Goal: Find specific page/section: Find specific page/section

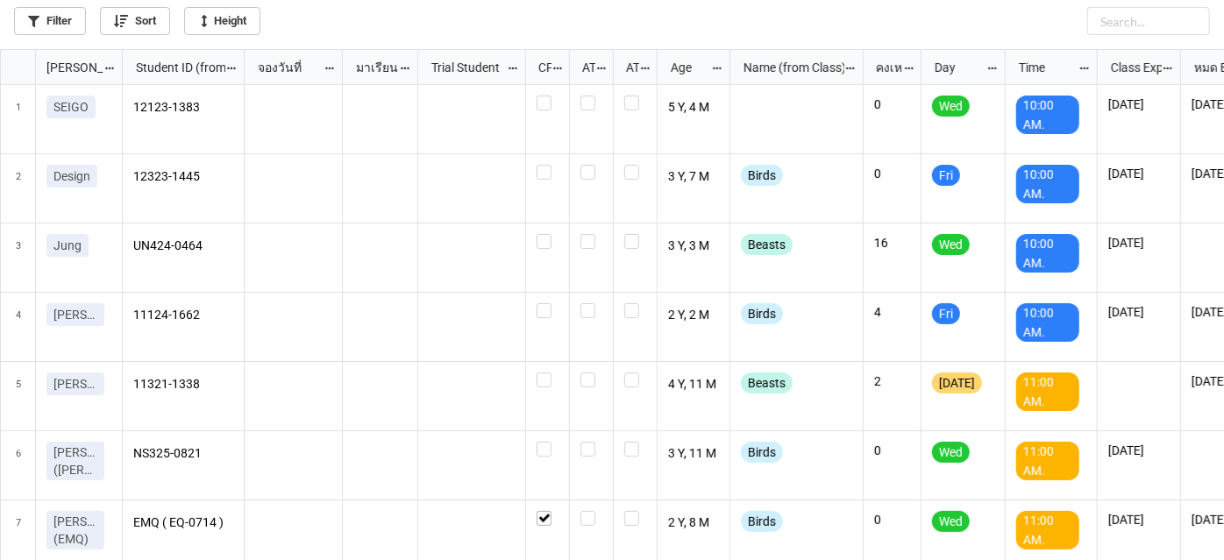
scroll to position [9, 9]
click at [68, 18] on link "Filter" at bounding box center [50, 21] width 72 height 28
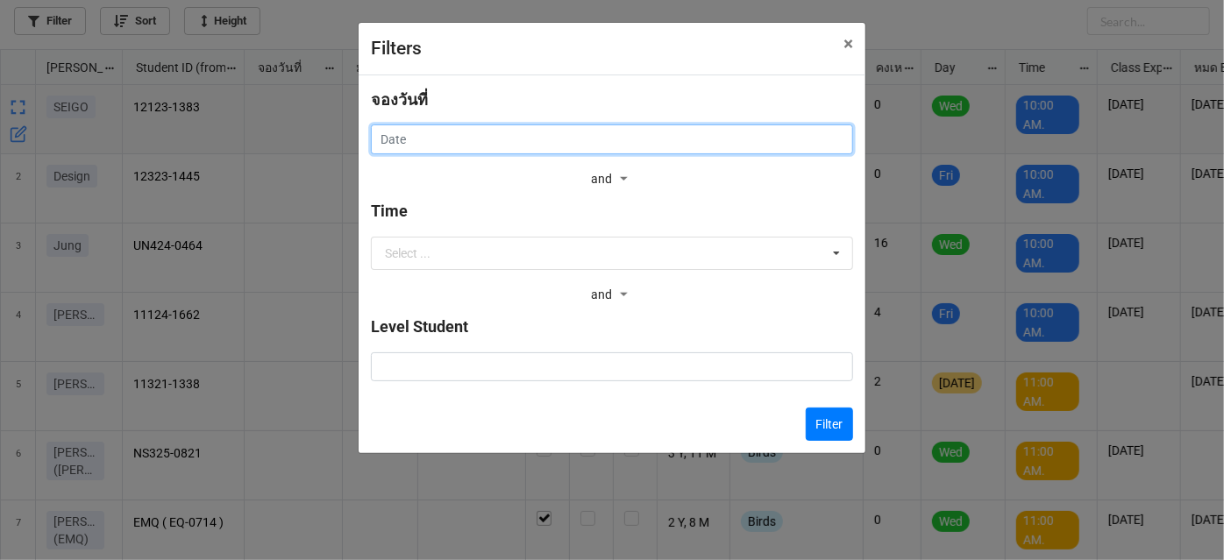
click at [614, 143] on input "text" at bounding box center [612, 140] width 482 height 30
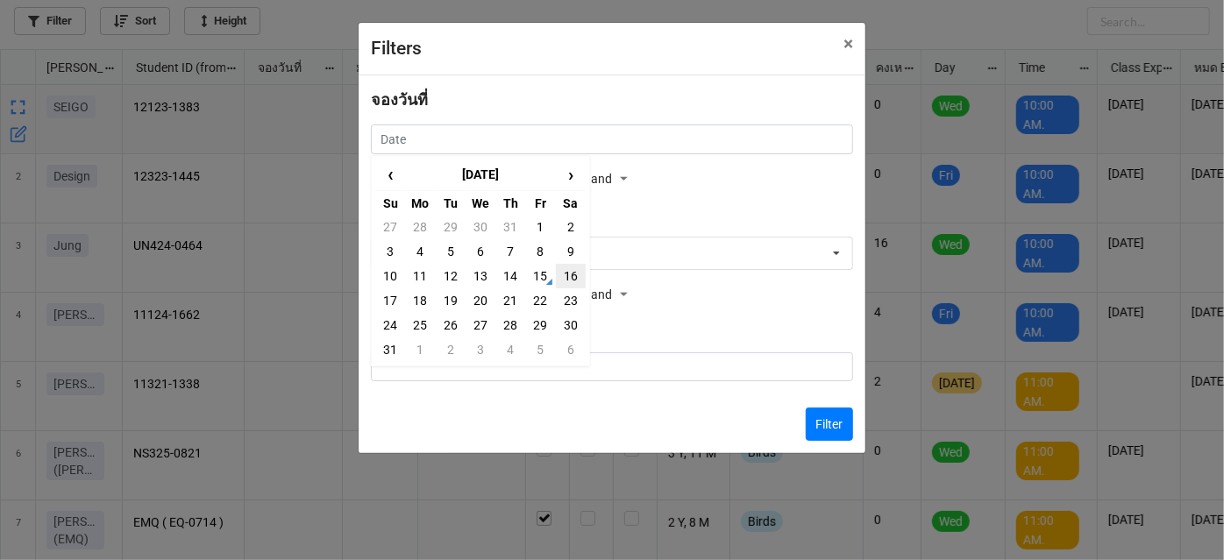
click at [568, 280] on td "16" at bounding box center [571, 276] width 30 height 25
type input "[DATE]"
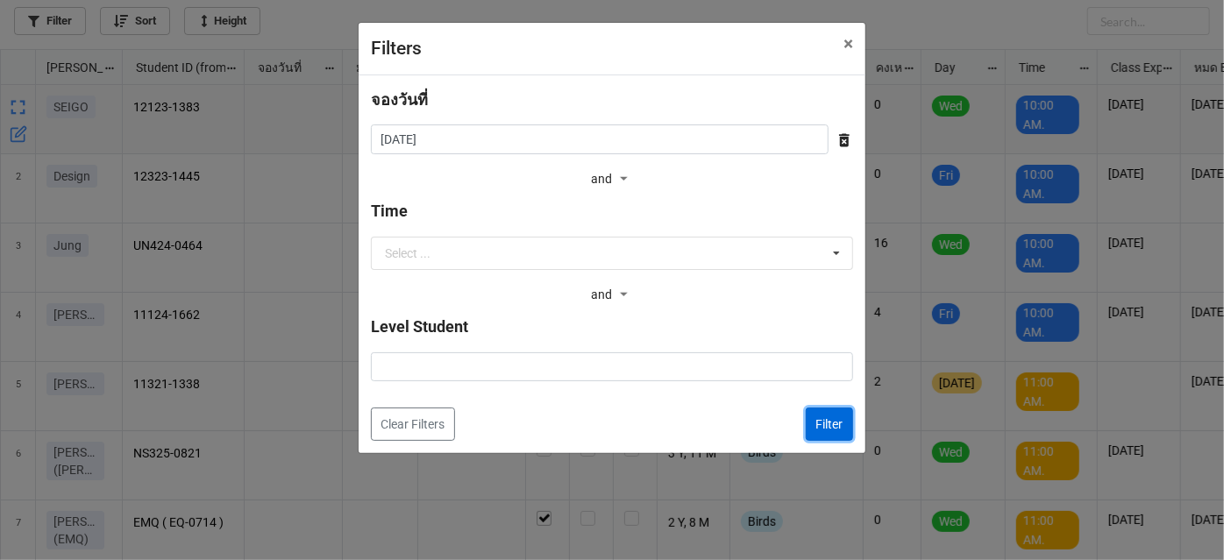
click at [821, 424] on button "Filter" at bounding box center [829, 424] width 47 height 33
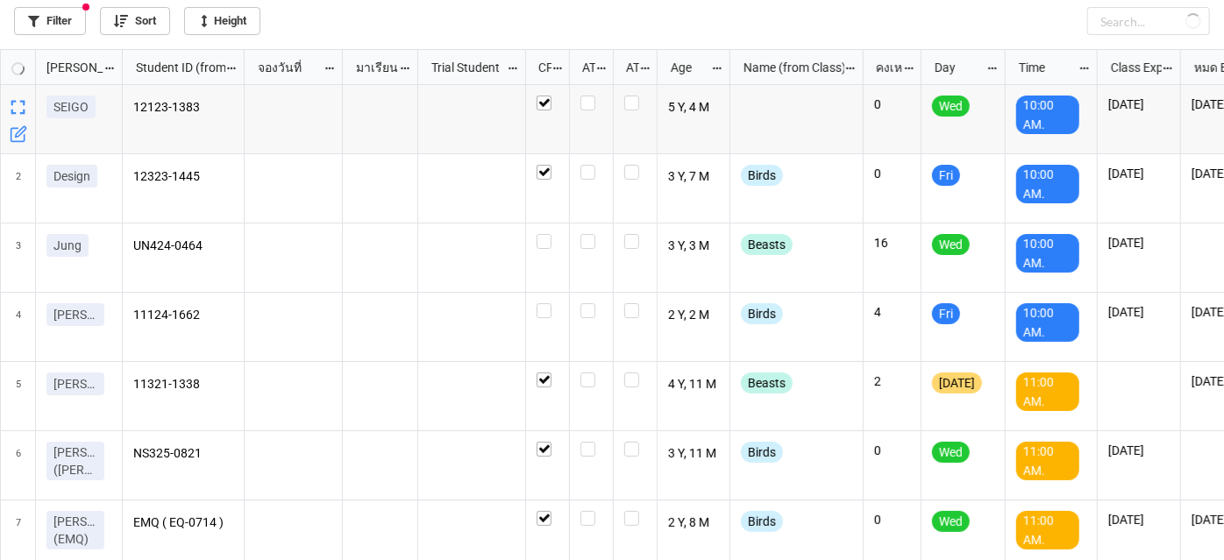
checkbox input "true"
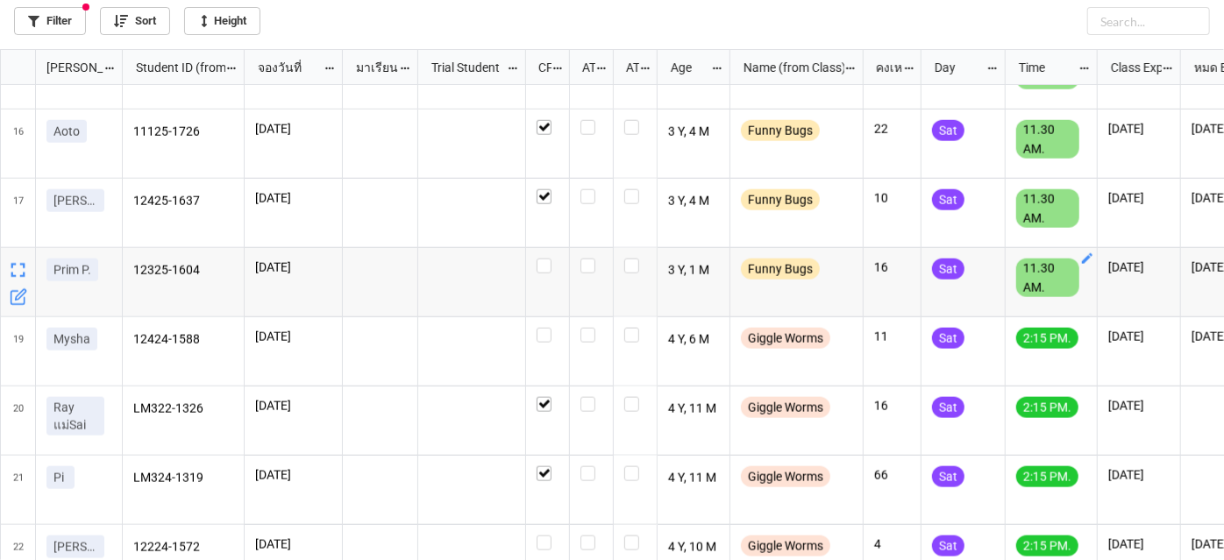
scroll to position [0, 0]
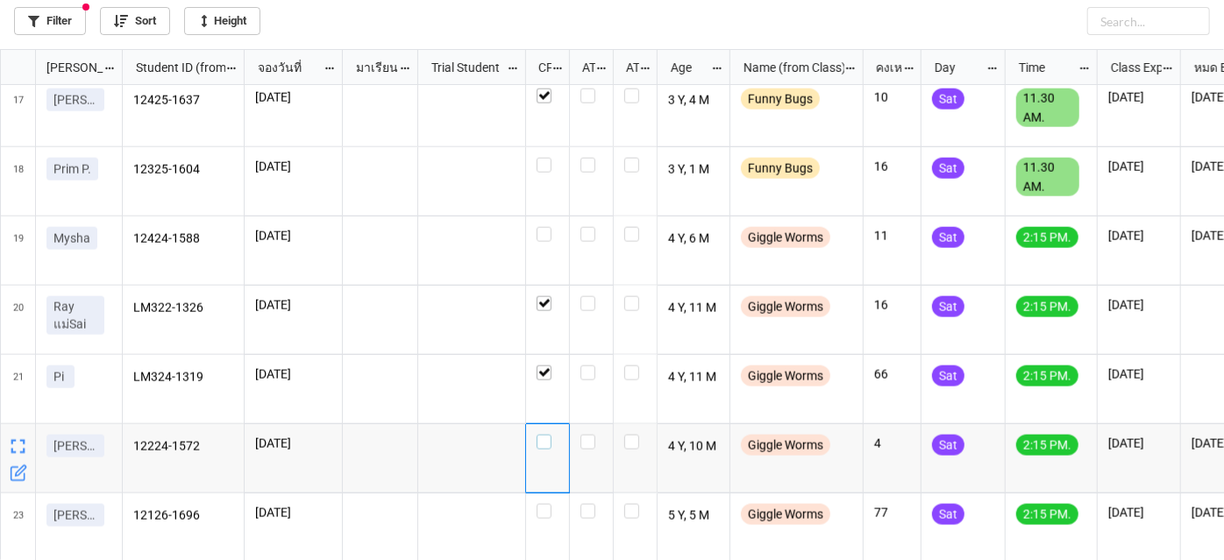
click at [554, 441] on div "grid" at bounding box center [548, 442] width 22 height 15
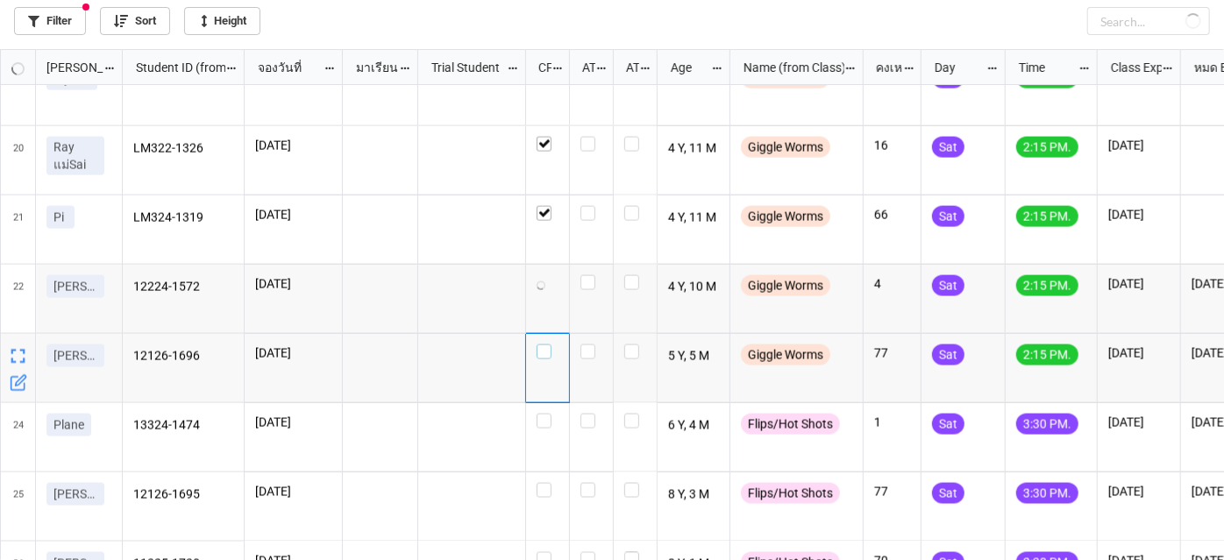
click at [547, 345] on label "grid" at bounding box center [548, 345] width 22 height 0
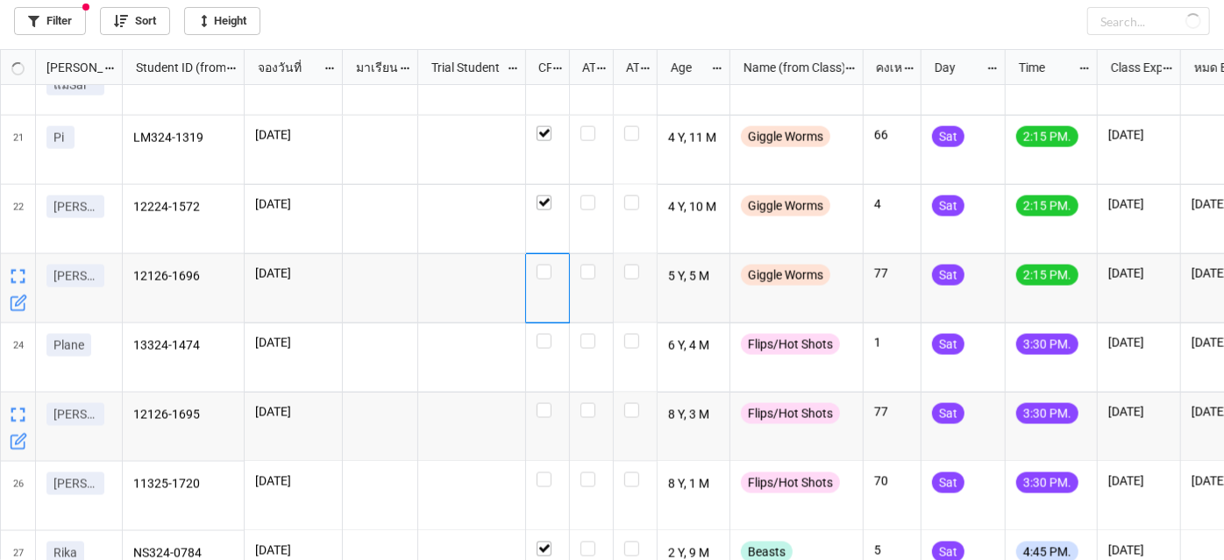
click at [552, 402] on div "grid" at bounding box center [548, 427] width 44 height 69
click at [552, 406] on div "grid" at bounding box center [548, 410] width 22 height 15
checkbox input "true"
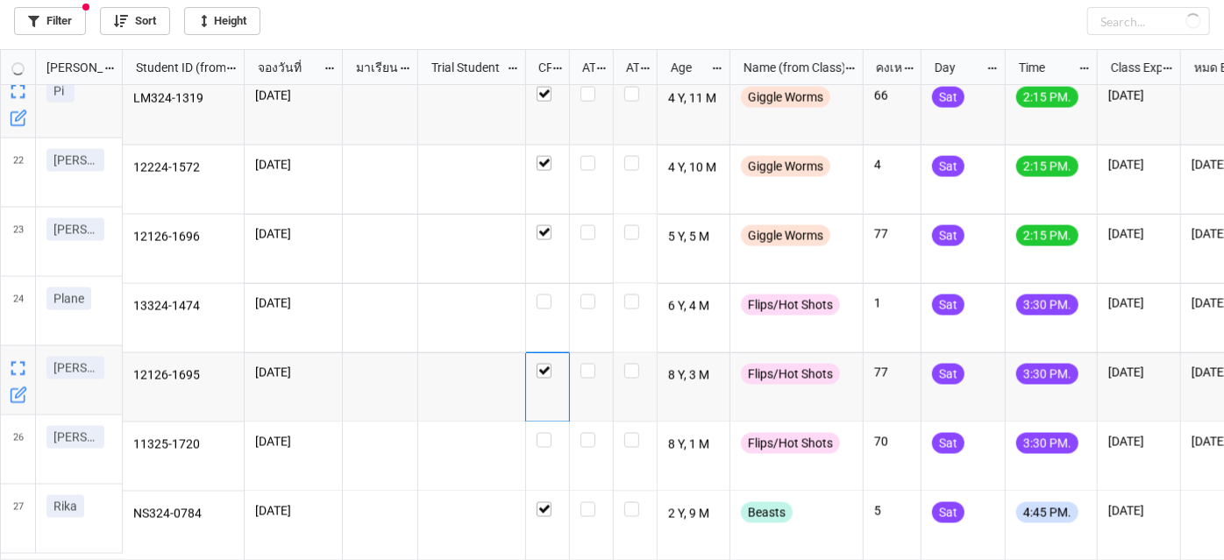
checkbox input "true"
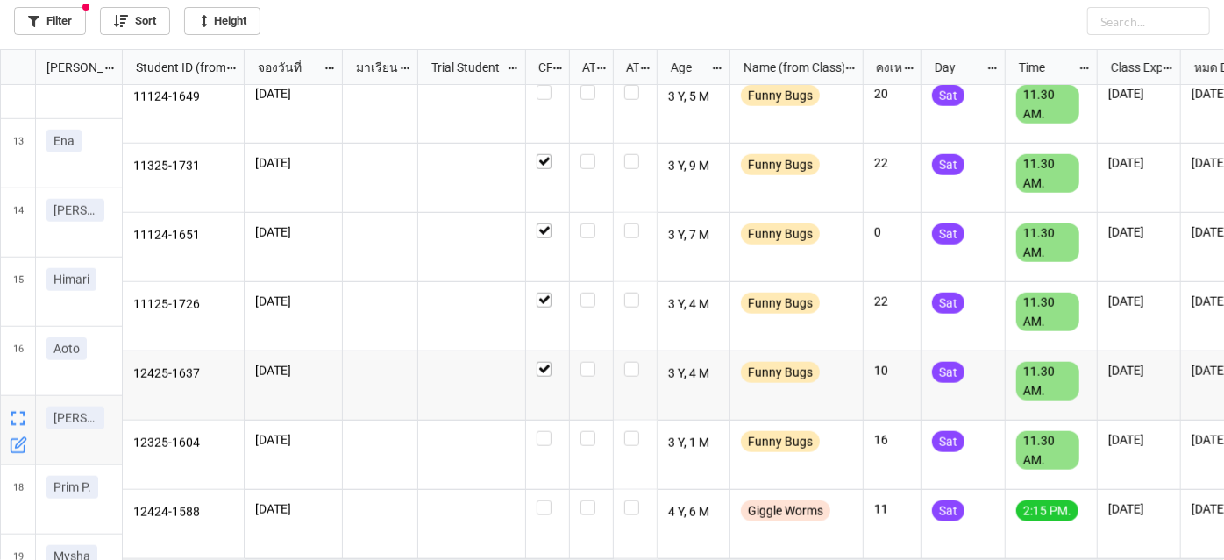
scroll to position [842, 0]
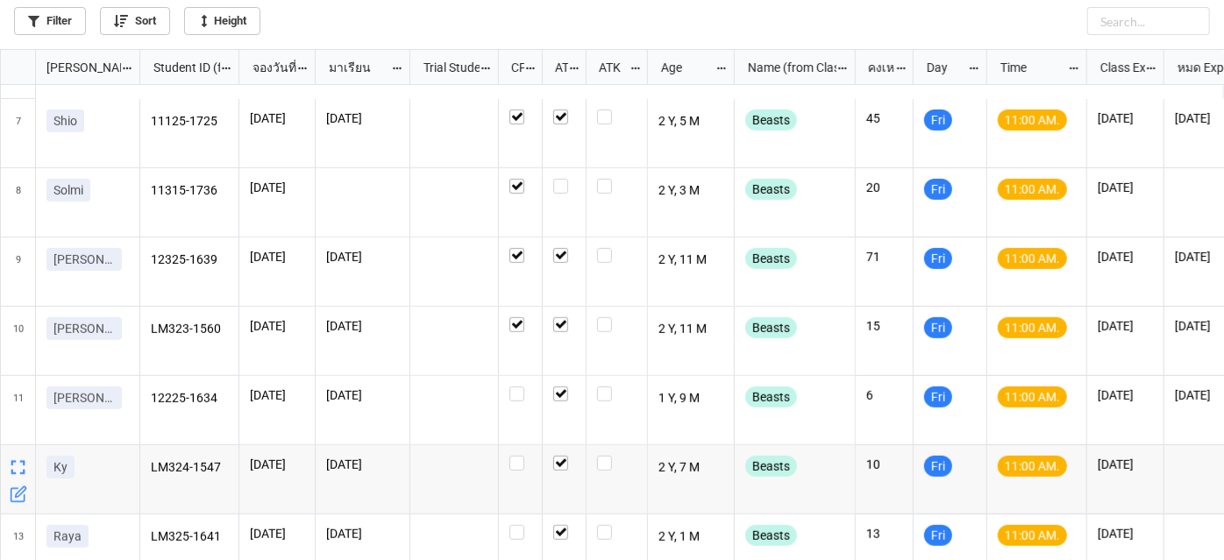
scroll to position [398, 0]
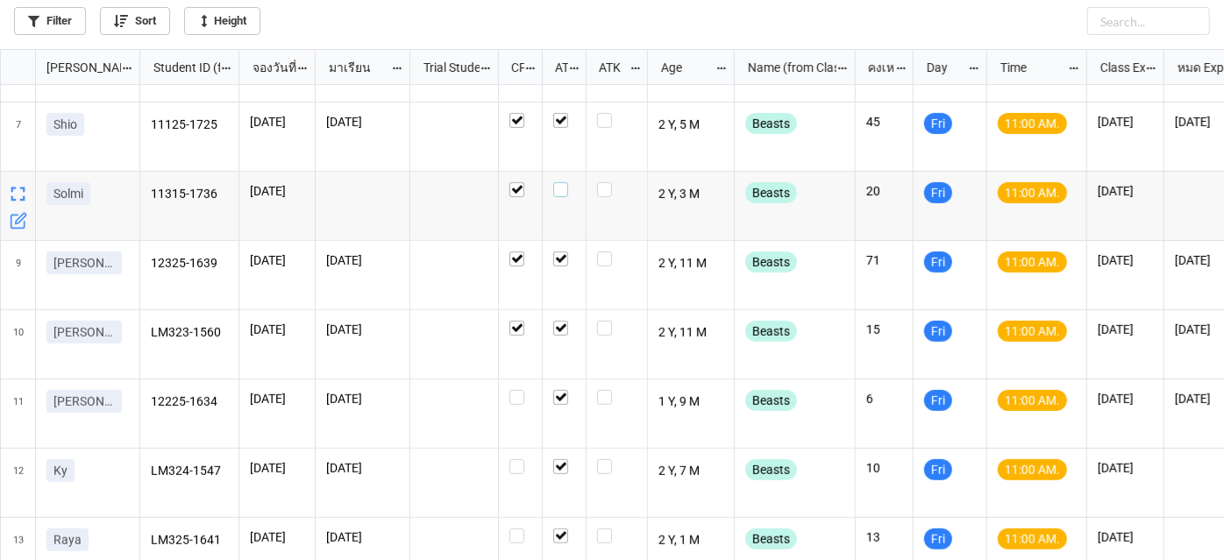
click at [553, 182] on label "grid" at bounding box center [564, 182] width 22 height 0
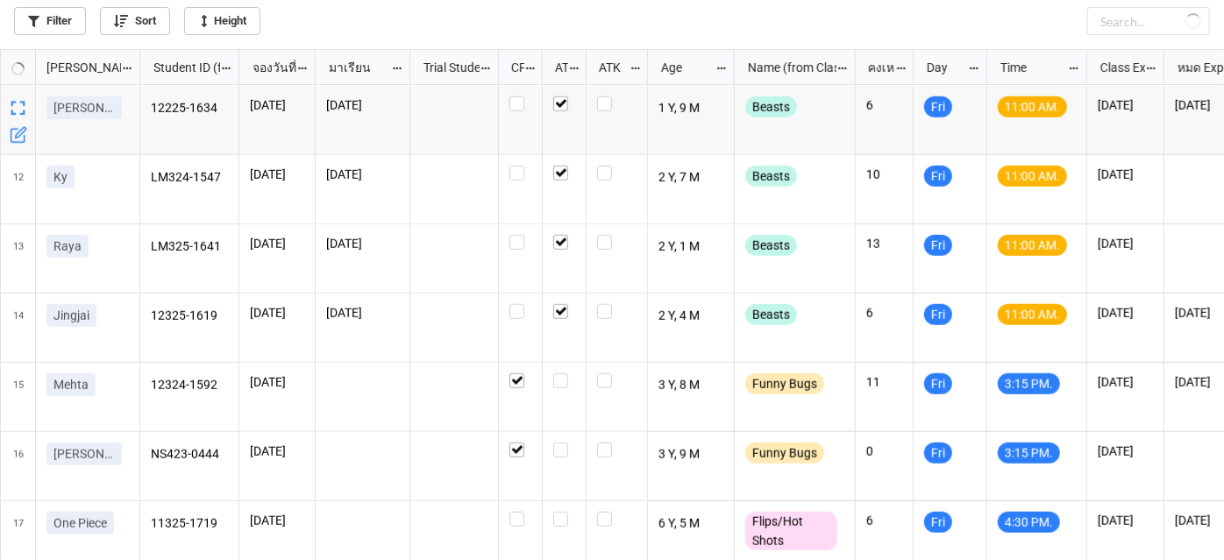
scroll to position [717, 0]
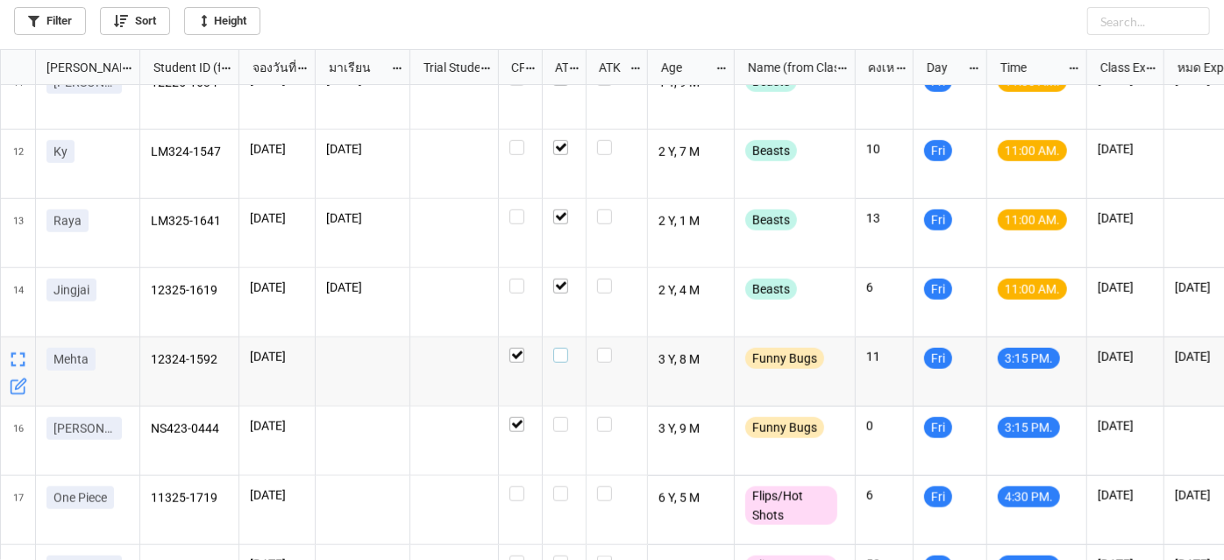
click at [563, 348] on label "grid" at bounding box center [564, 348] width 22 height 0
click at [558, 417] on label "grid" at bounding box center [564, 417] width 22 height 0
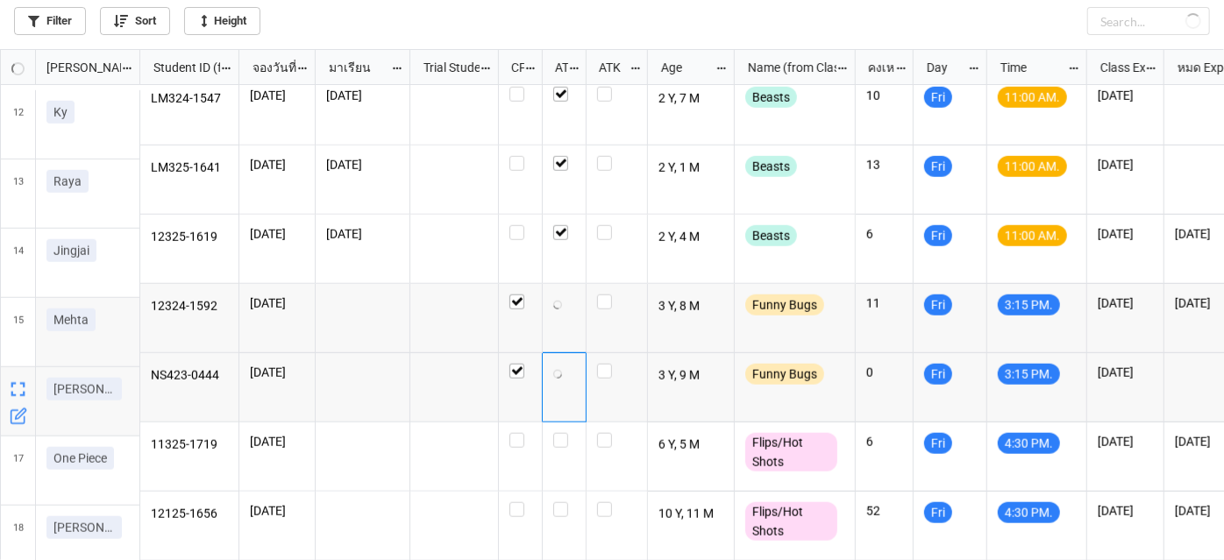
scroll to position [779, 0]
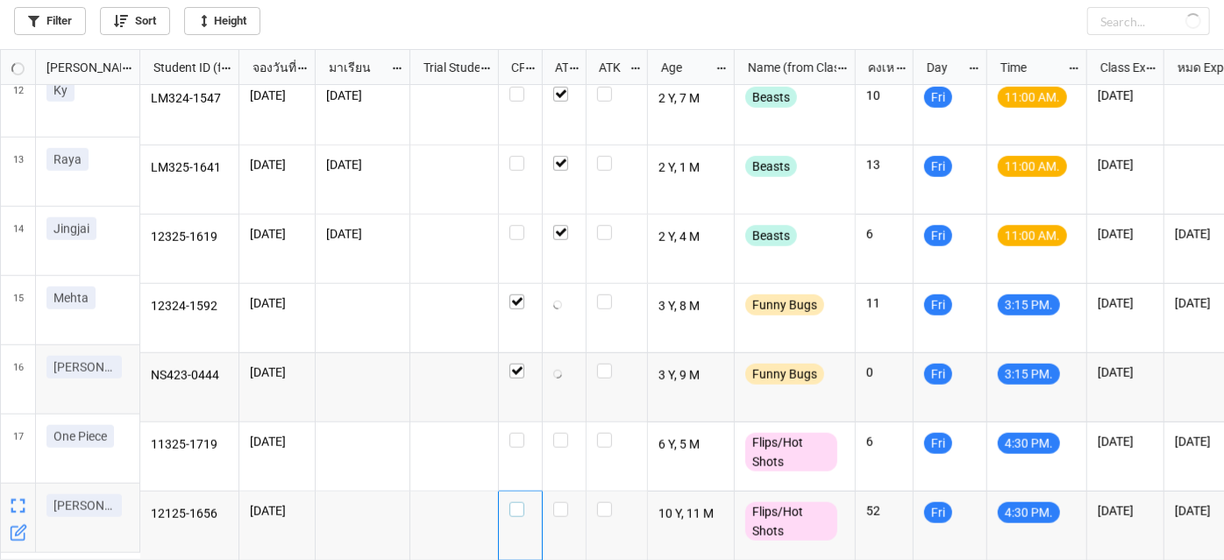
click at [514, 502] on label "grid" at bounding box center [521, 502] width 22 height 0
checkbox input "true"
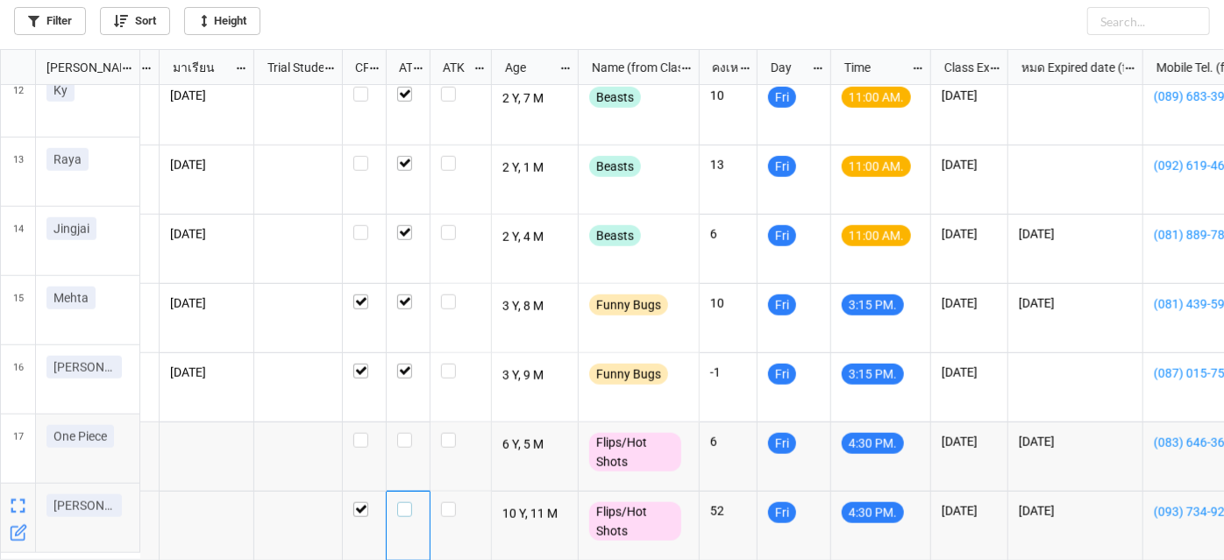
click at [397, 502] on label "grid" at bounding box center [408, 502] width 22 height 0
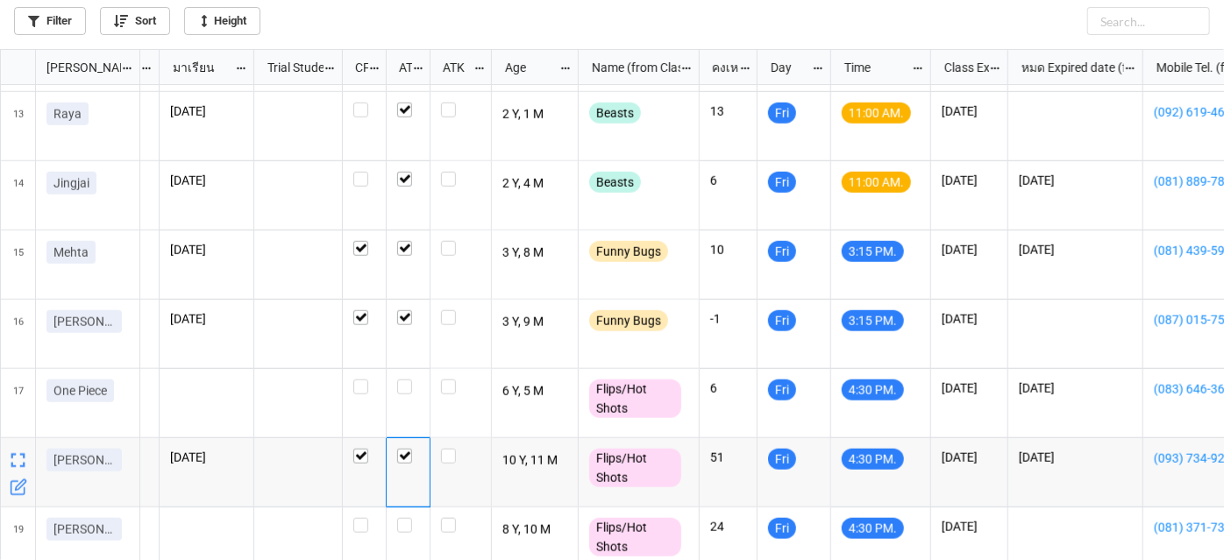
scroll to position [847, 0]
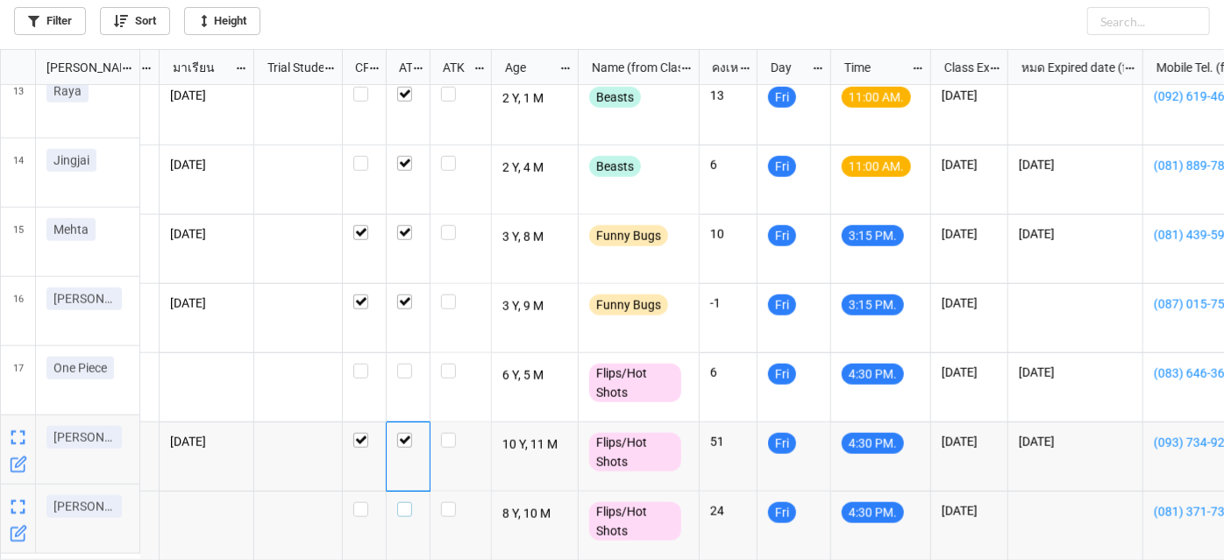
click at [409, 502] on label "grid" at bounding box center [408, 502] width 22 height 0
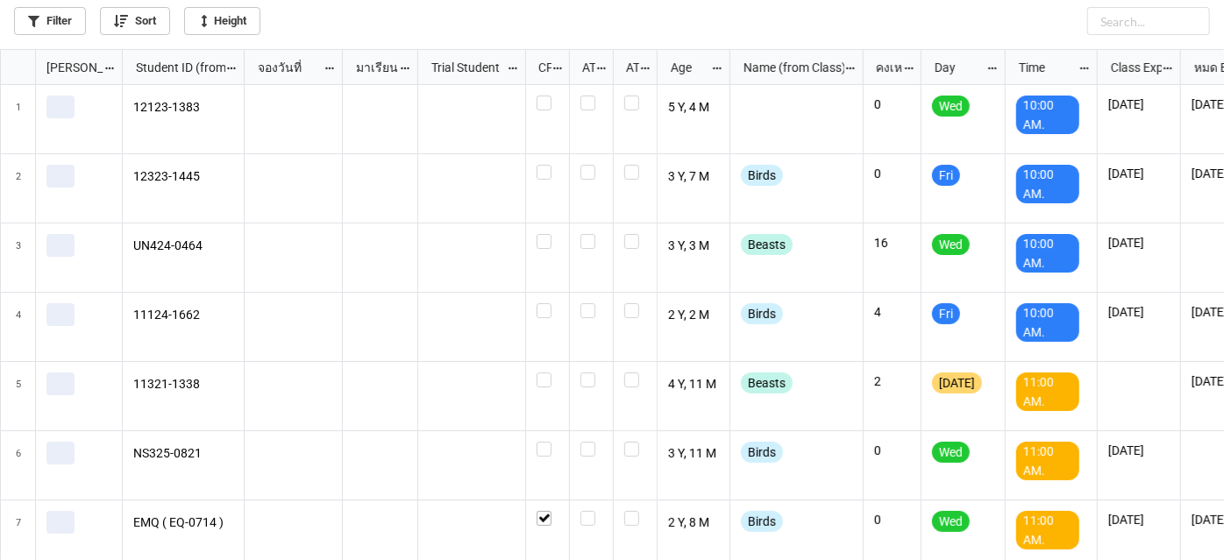
scroll to position [502, 1215]
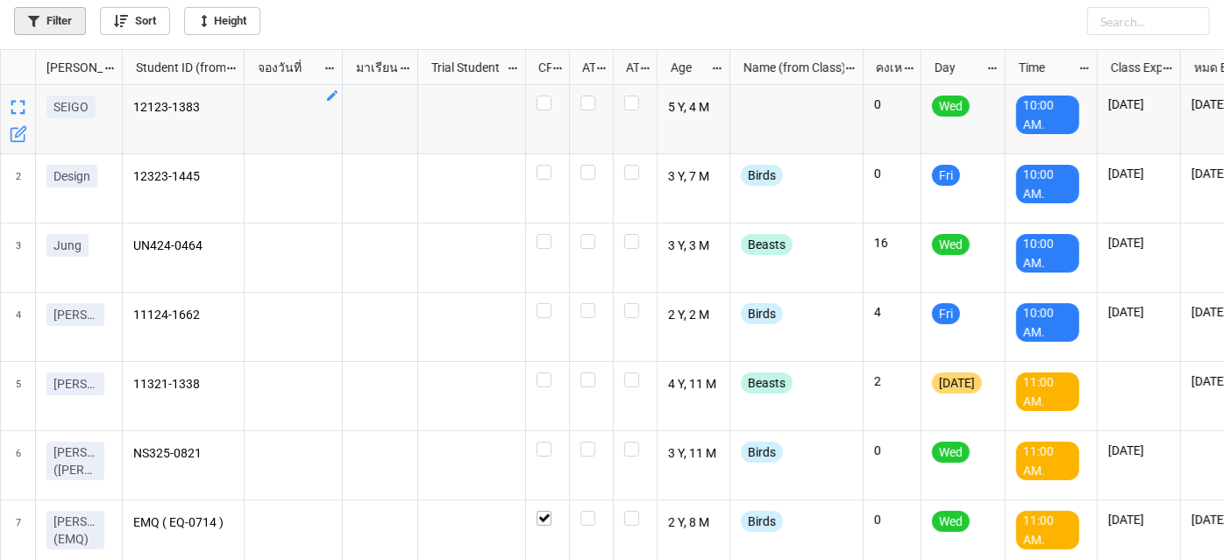
click at [67, 21] on link "Filter" at bounding box center [50, 21] width 72 height 28
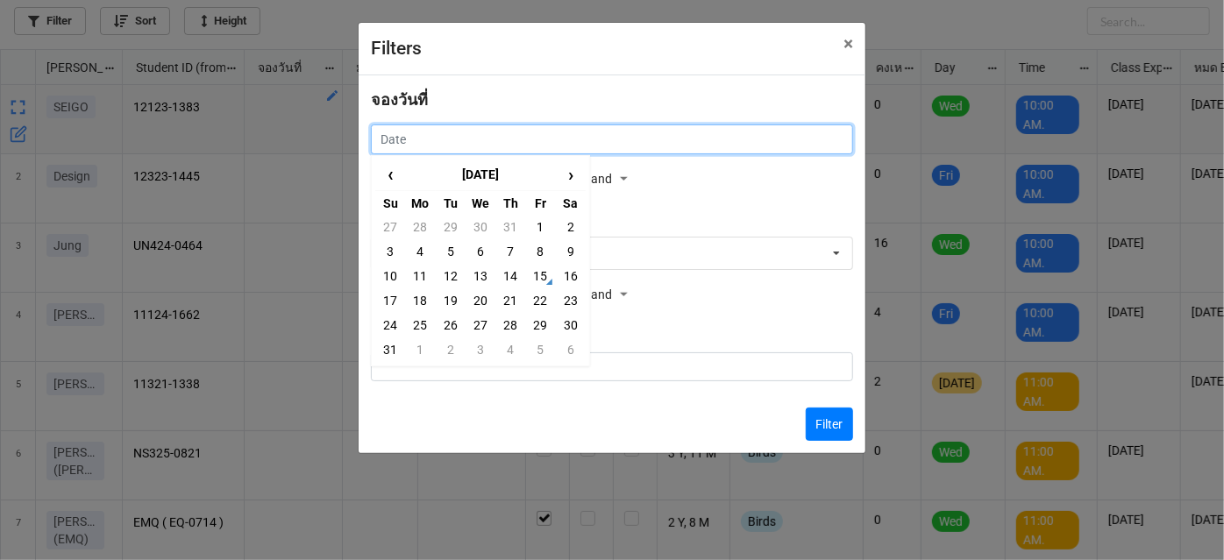
click at [561, 144] on input "text" at bounding box center [612, 140] width 482 height 30
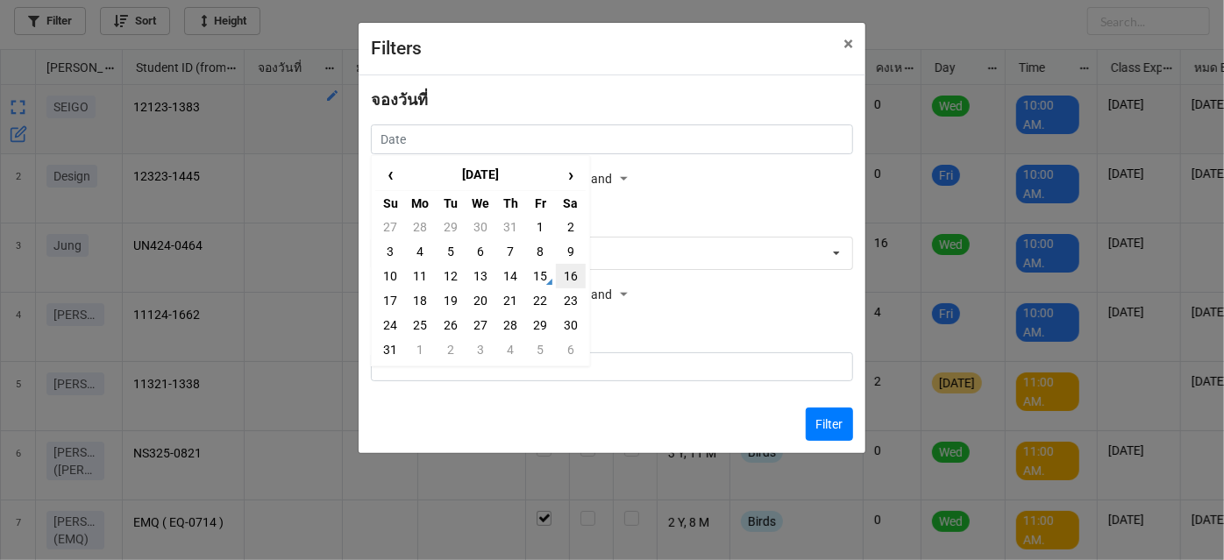
click at [563, 275] on td "16" at bounding box center [571, 276] width 30 height 25
type input "[DATE]"
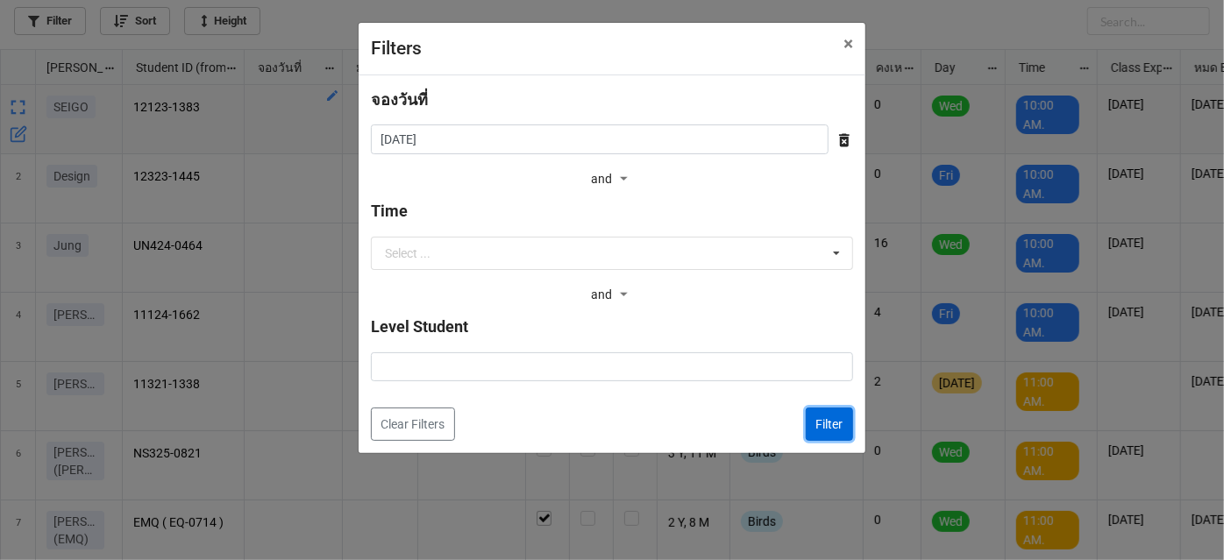
click at [827, 416] on button "Filter" at bounding box center [829, 424] width 47 height 33
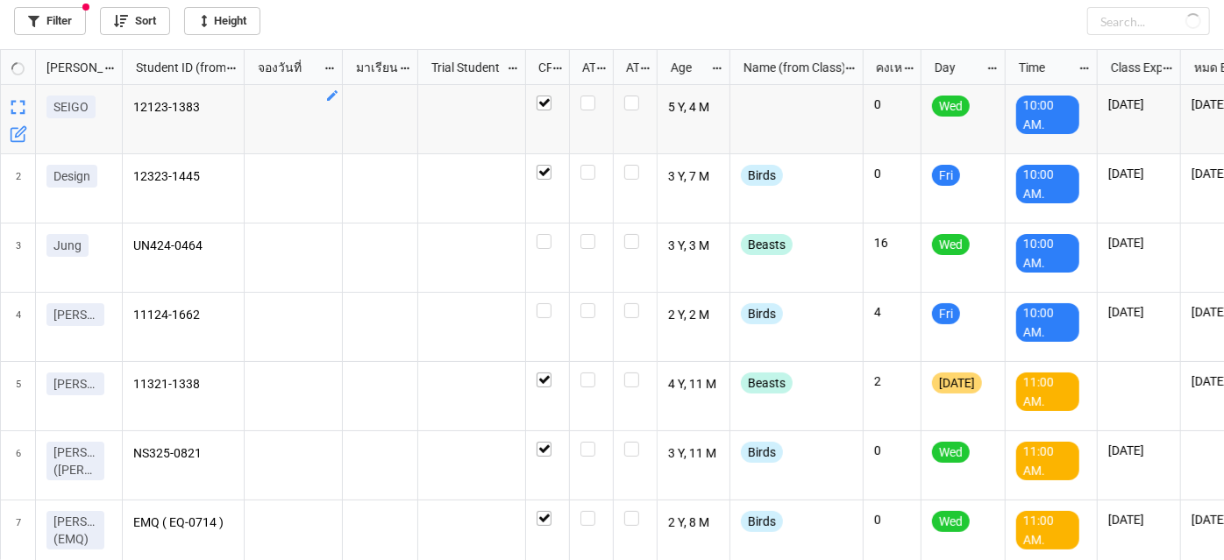
checkbox input "true"
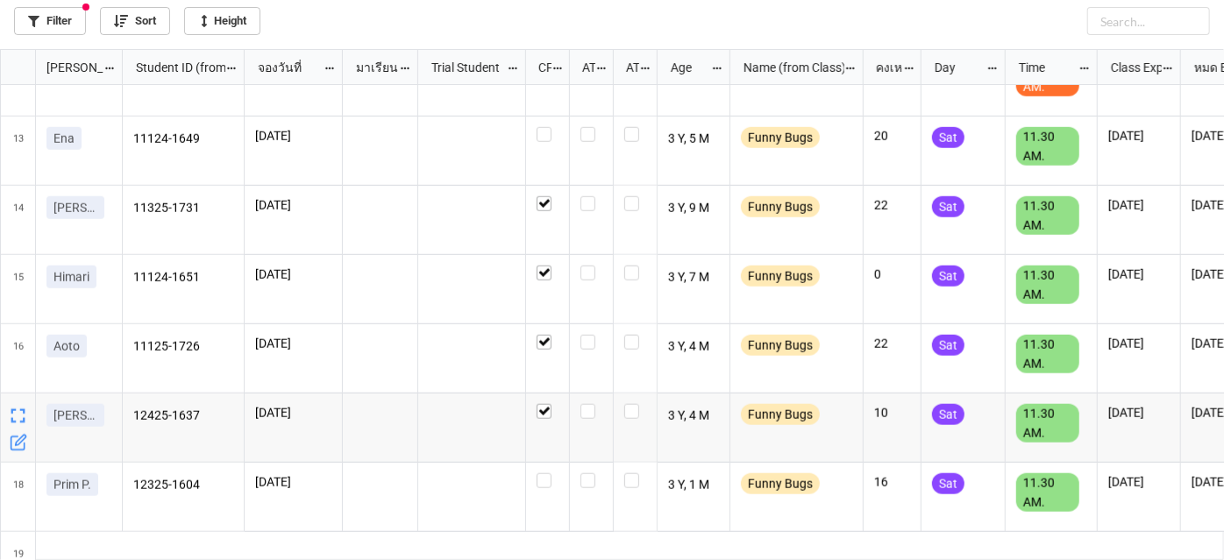
scroll to position [1036, 0]
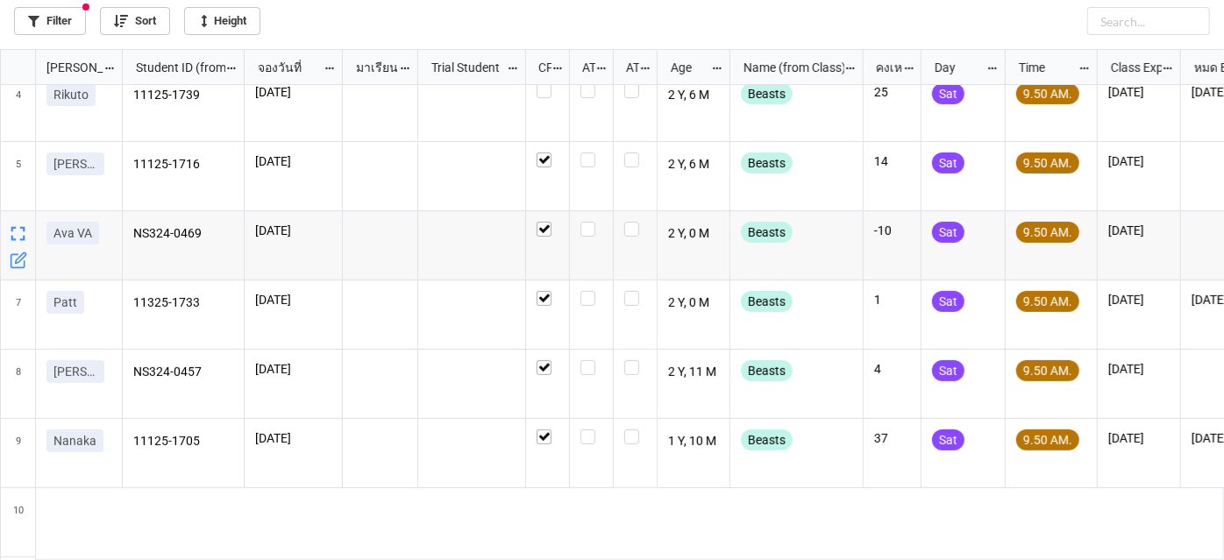
scroll to position [239, 0]
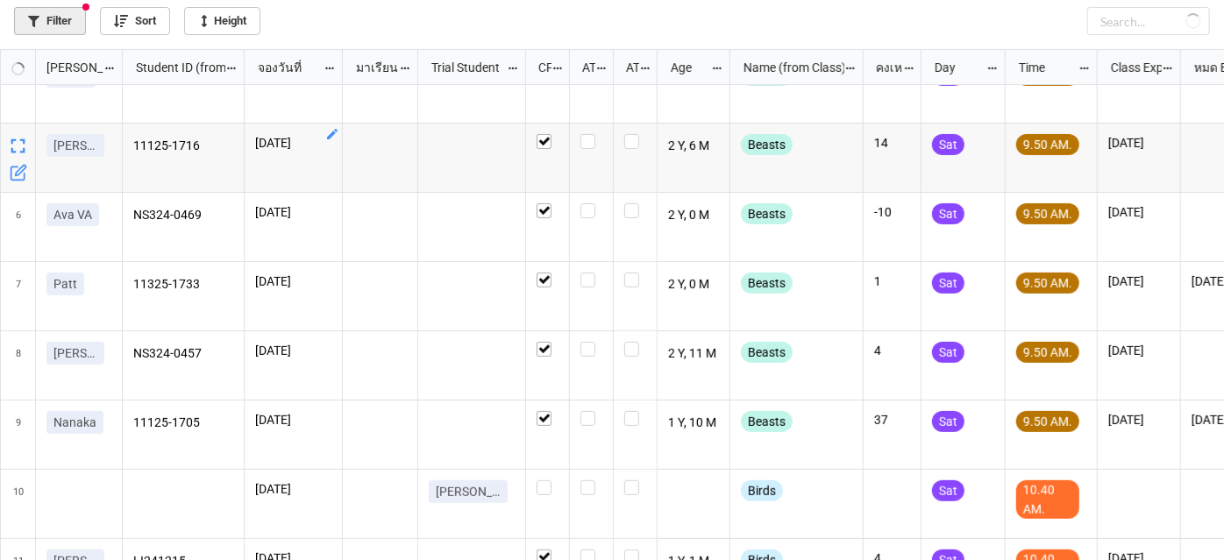
click at [48, 26] on link "Filter" at bounding box center [50, 21] width 72 height 28
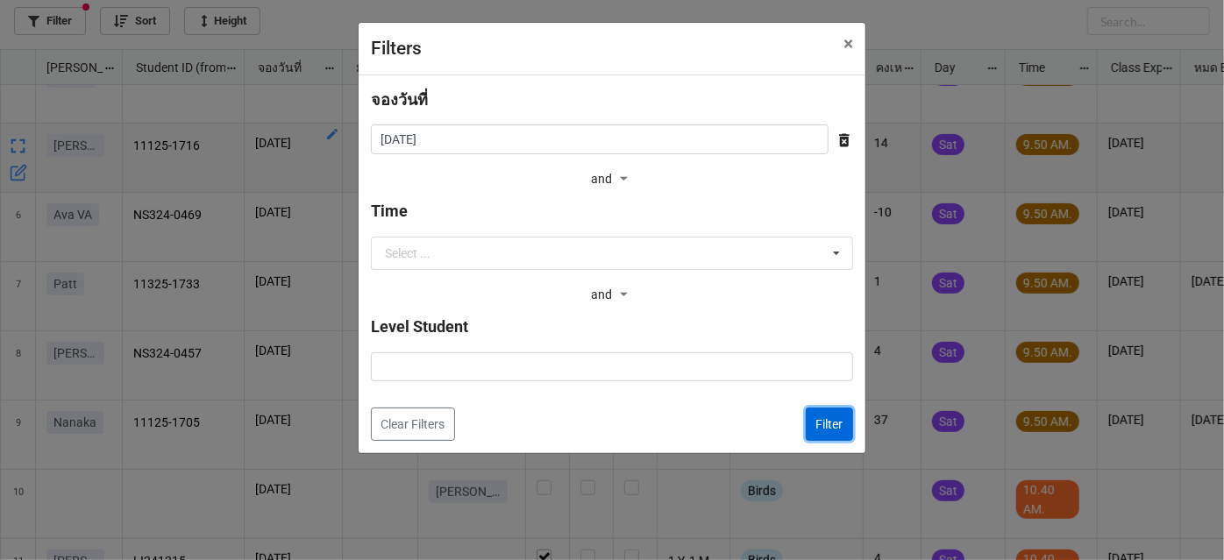
click at [834, 430] on button "Filter" at bounding box center [829, 424] width 47 height 33
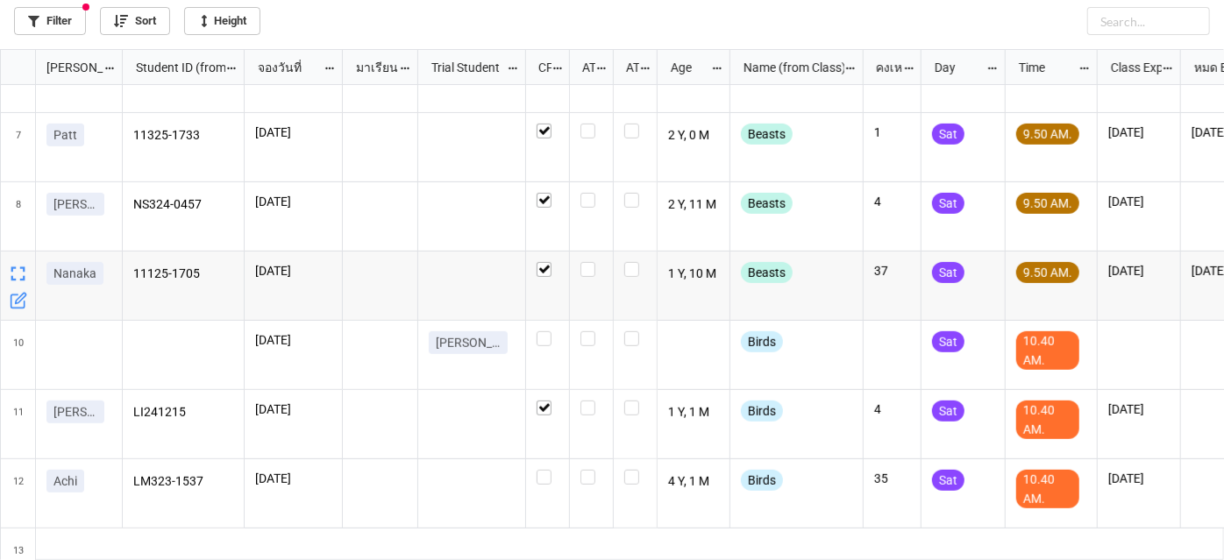
scroll to position [398, 0]
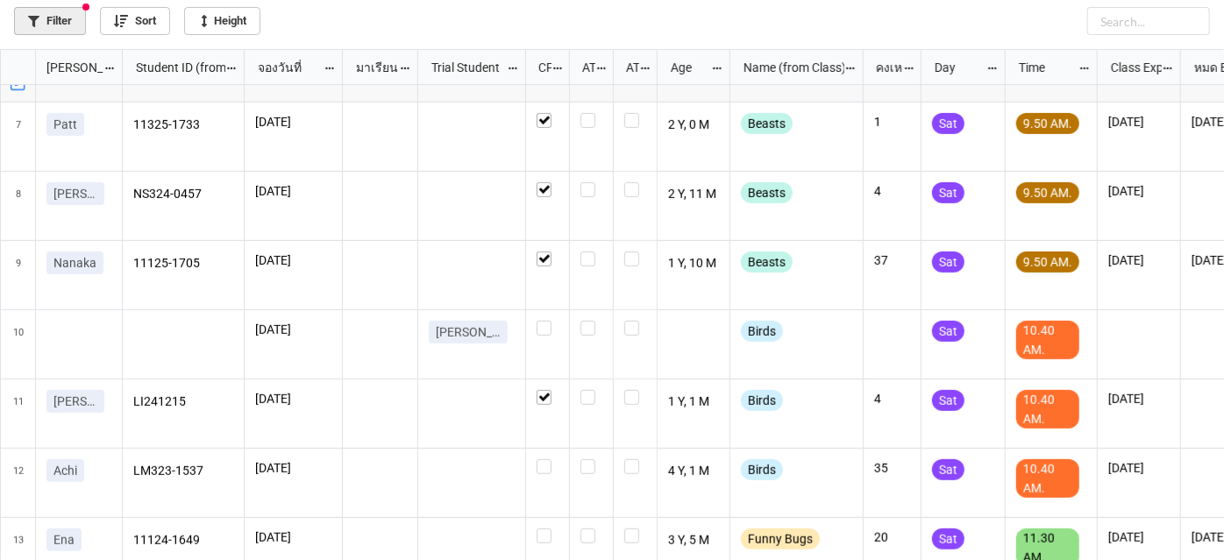
click at [61, 16] on link "Filter" at bounding box center [50, 21] width 72 height 28
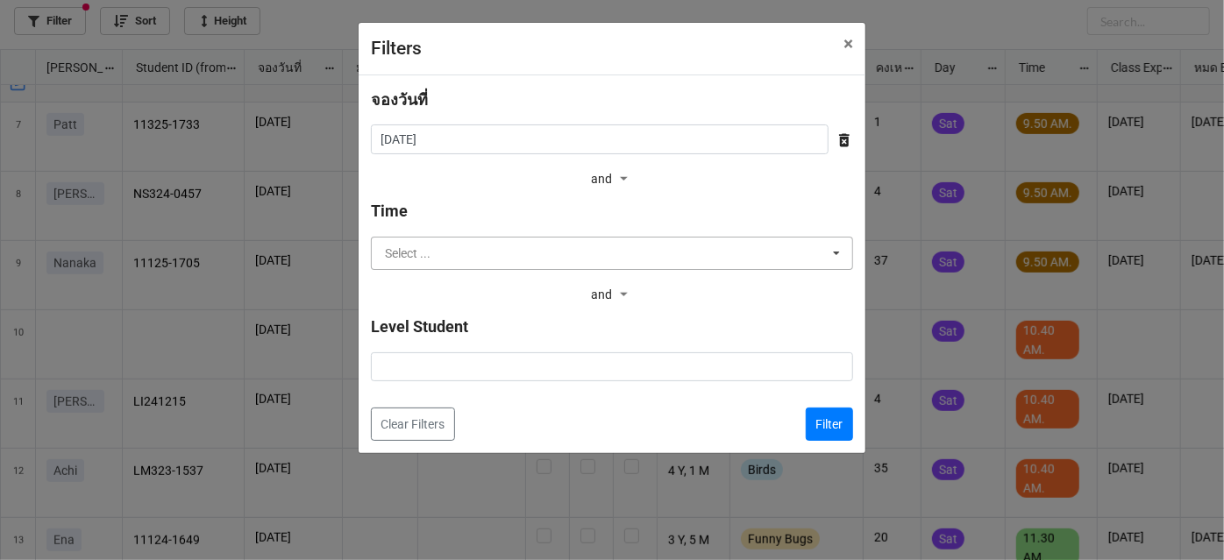
click at [641, 254] on input "text" at bounding box center [613, 254] width 481 height 32
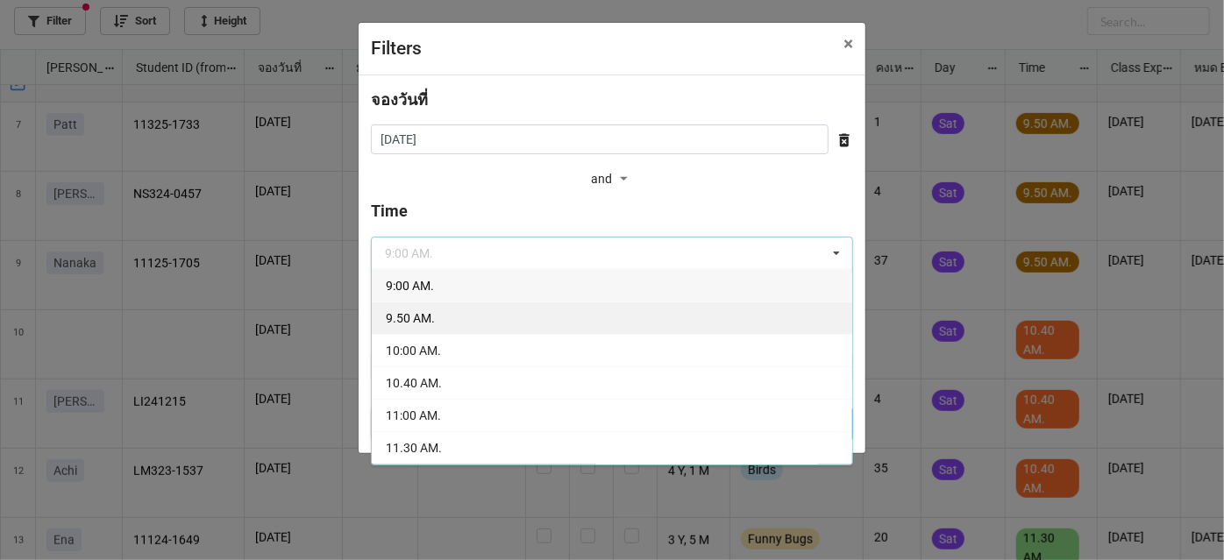
click at [588, 312] on div "9.50 AM." at bounding box center [612, 318] width 481 height 32
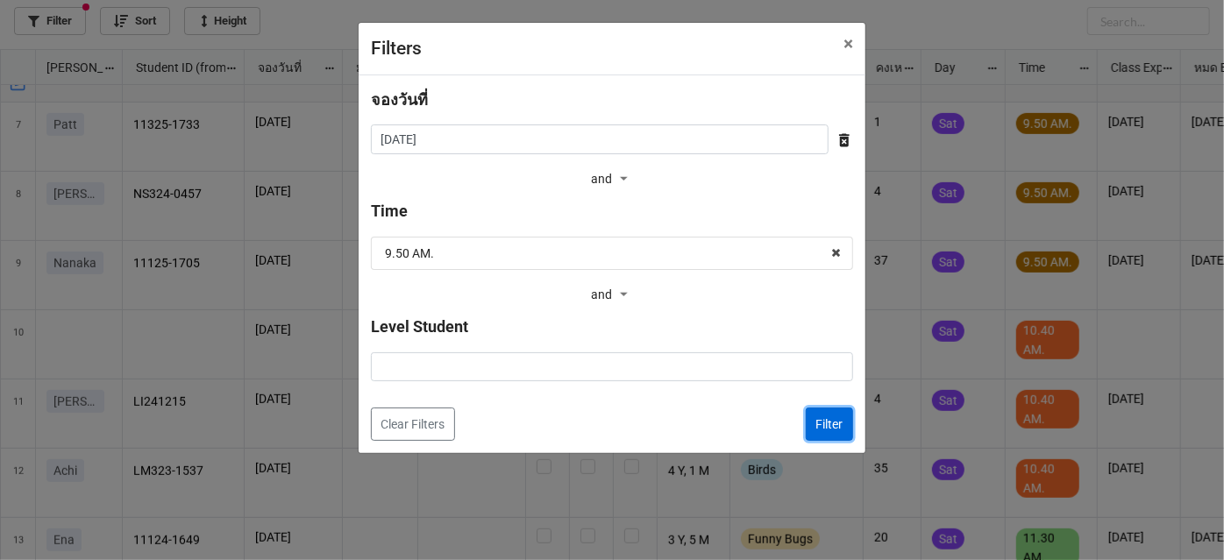
click at [820, 420] on button "Filter" at bounding box center [829, 424] width 47 height 33
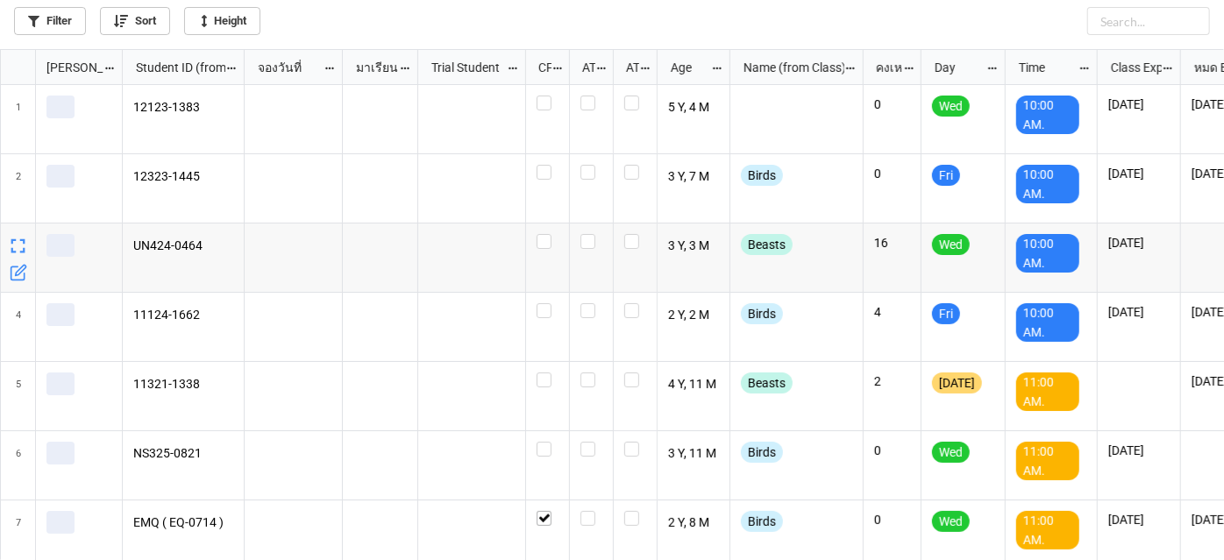
scroll to position [502, 1215]
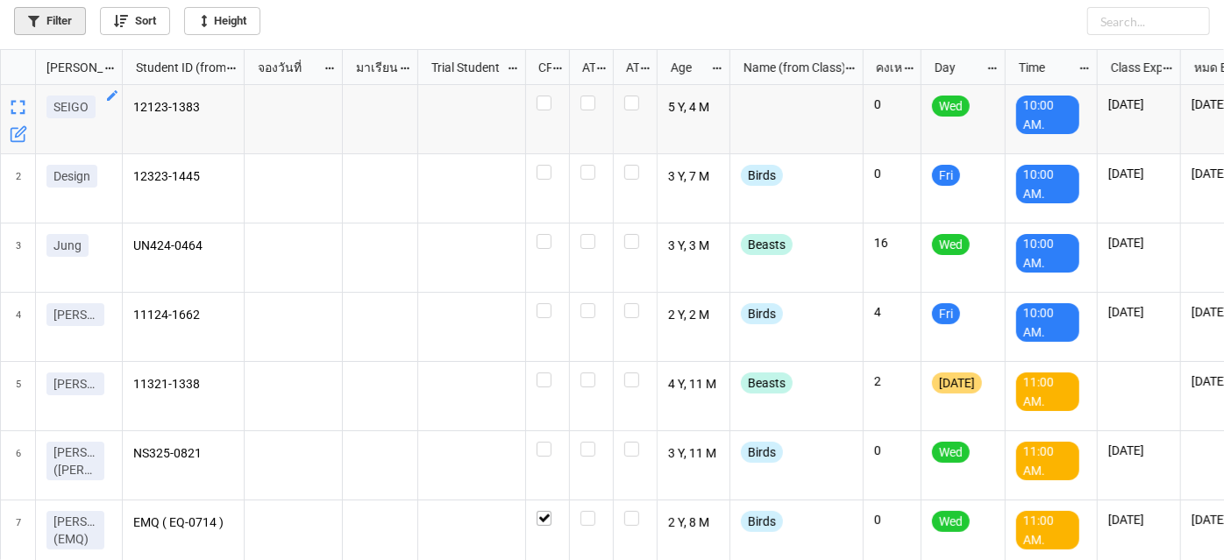
click at [79, 25] on link "Filter" at bounding box center [50, 21] width 72 height 28
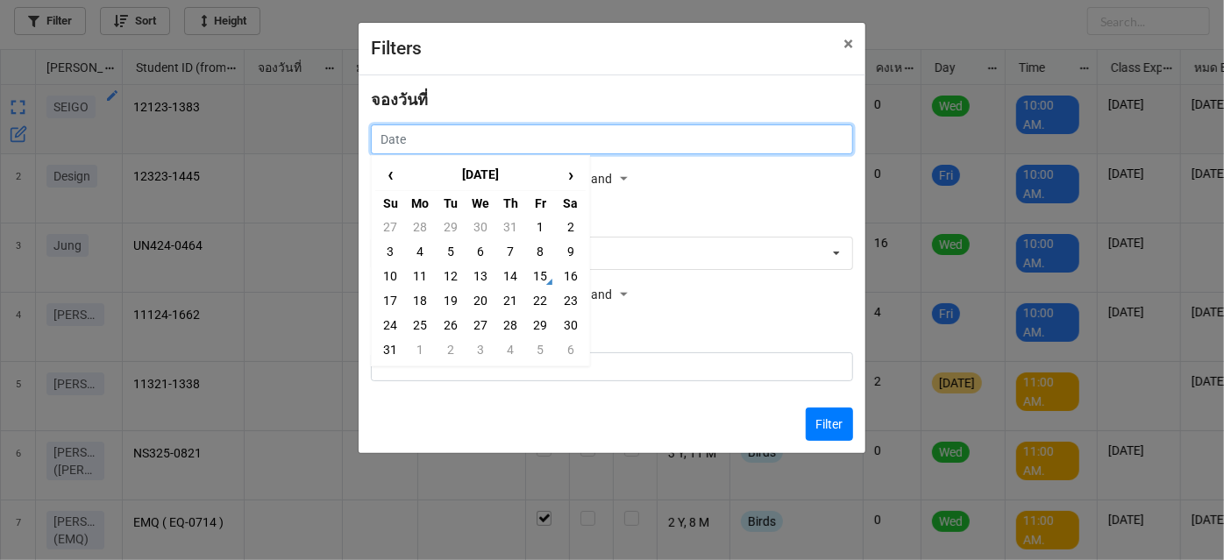
click at [612, 136] on input "text" at bounding box center [612, 140] width 482 height 30
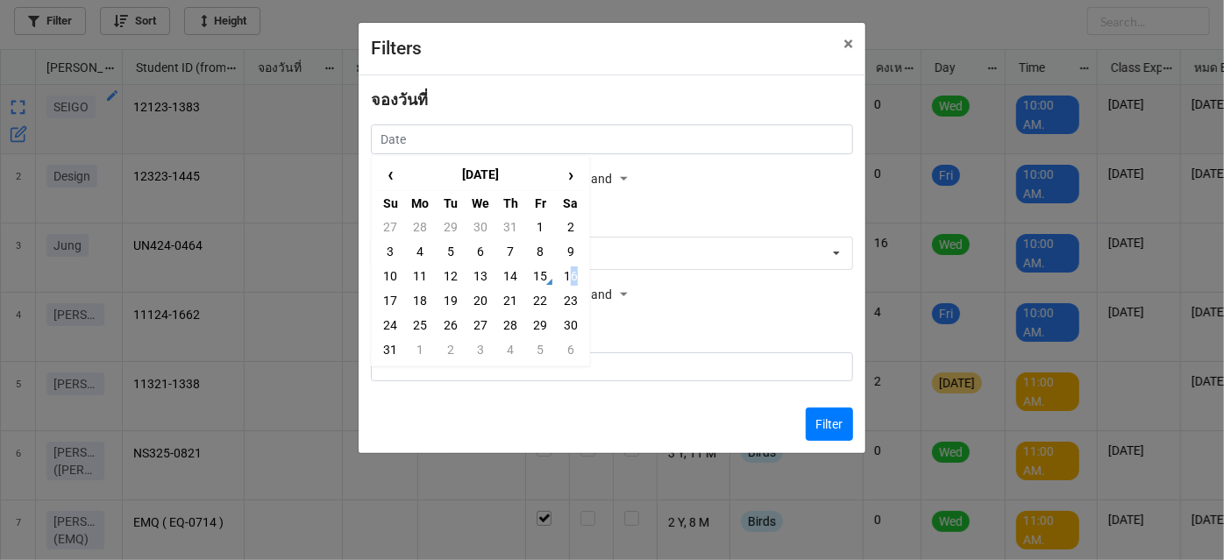
click at [569, 273] on td "16" at bounding box center [571, 276] width 30 height 25
type input "[DATE]"
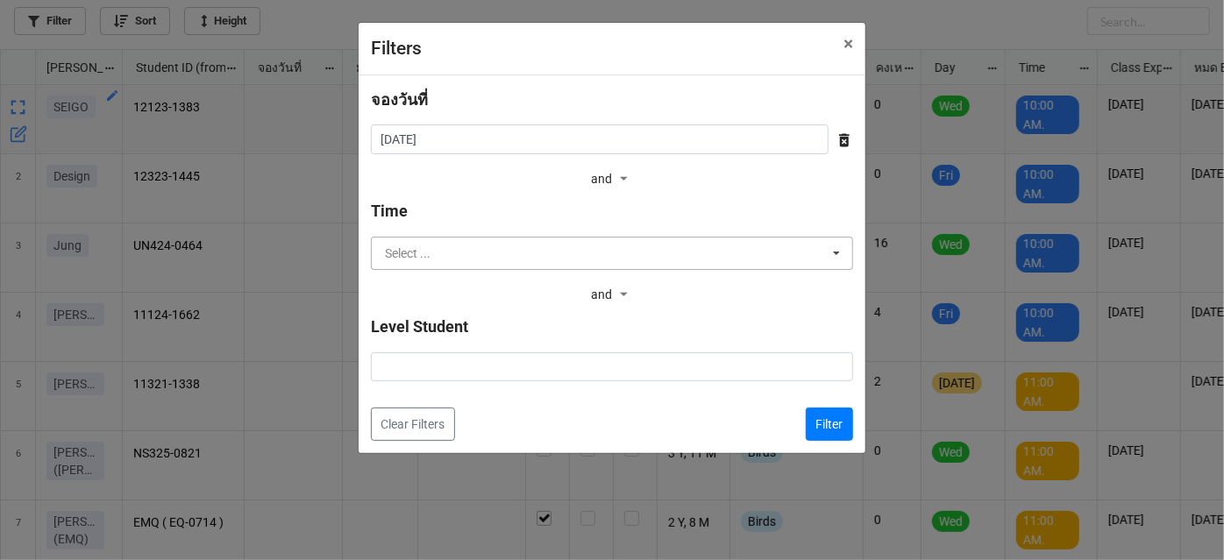
click at [574, 249] on input "text" at bounding box center [613, 254] width 481 height 32
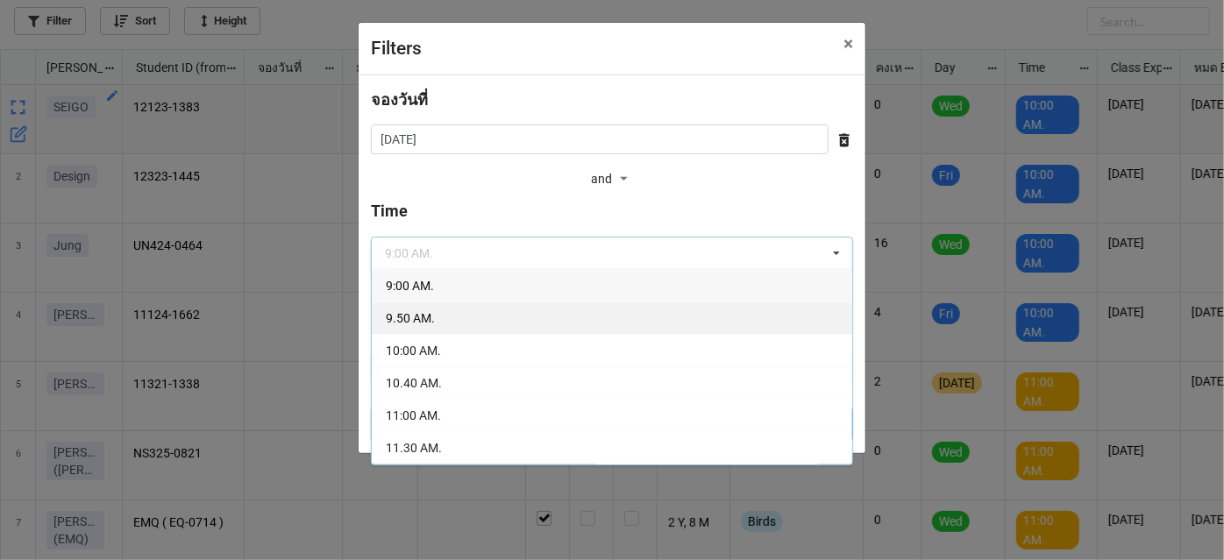
click at [514, 312] on div "9.50 AM." at bounding box center [612, 318] width 481 height 32
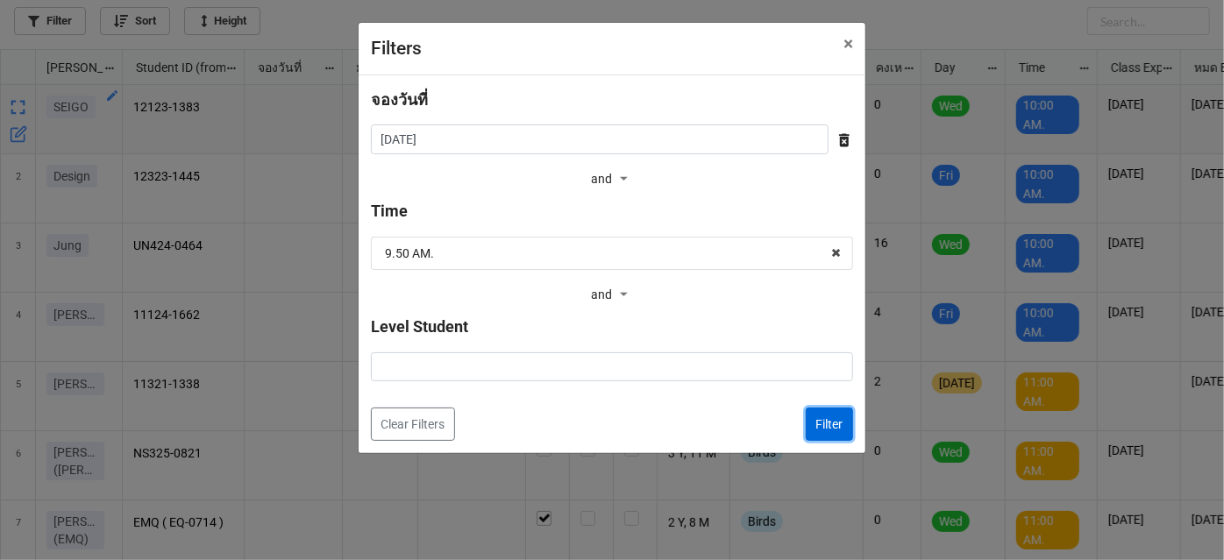
click at [835, 422] on button "Filter" at bounding box center [829, 424] width 47 height 33
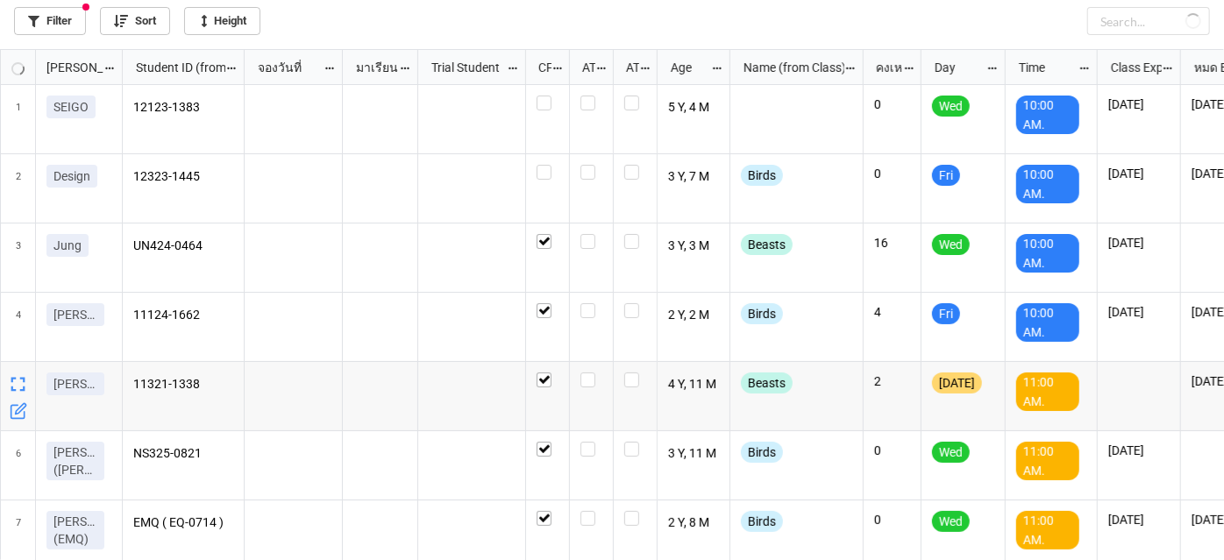
checkbox input "true"
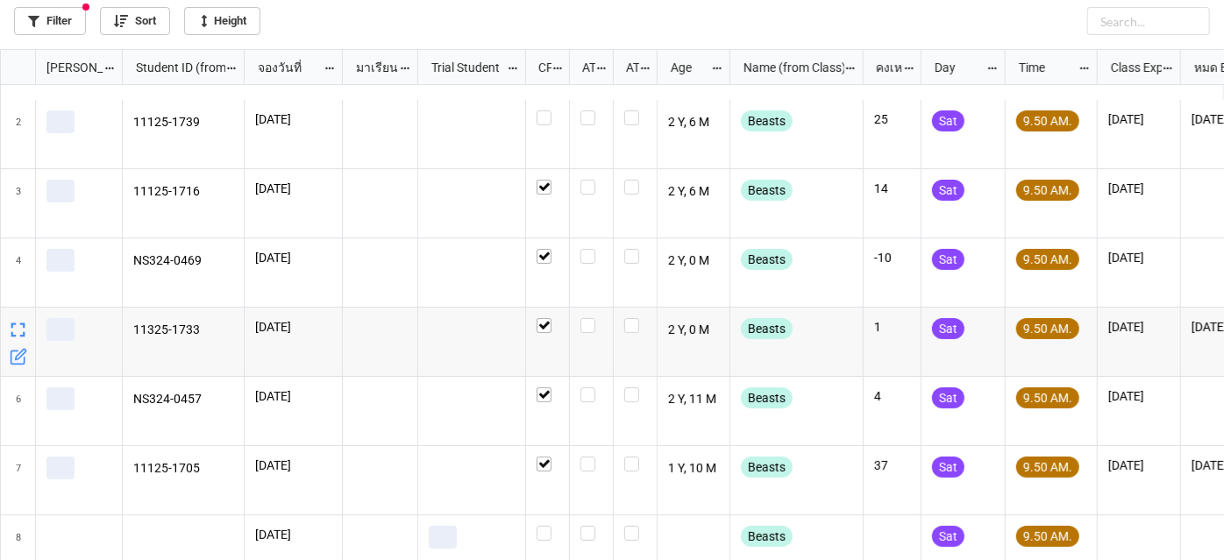
scroll to position [85, 0]
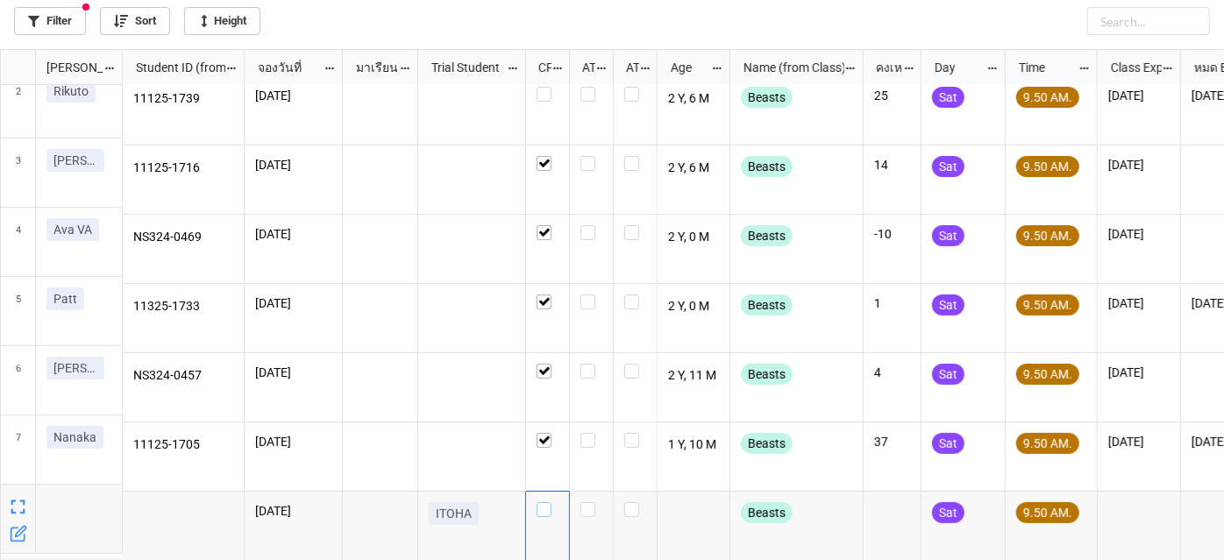
click at [545, 502] on label "grid" at bounding box center [548, 502] width 22 height 0
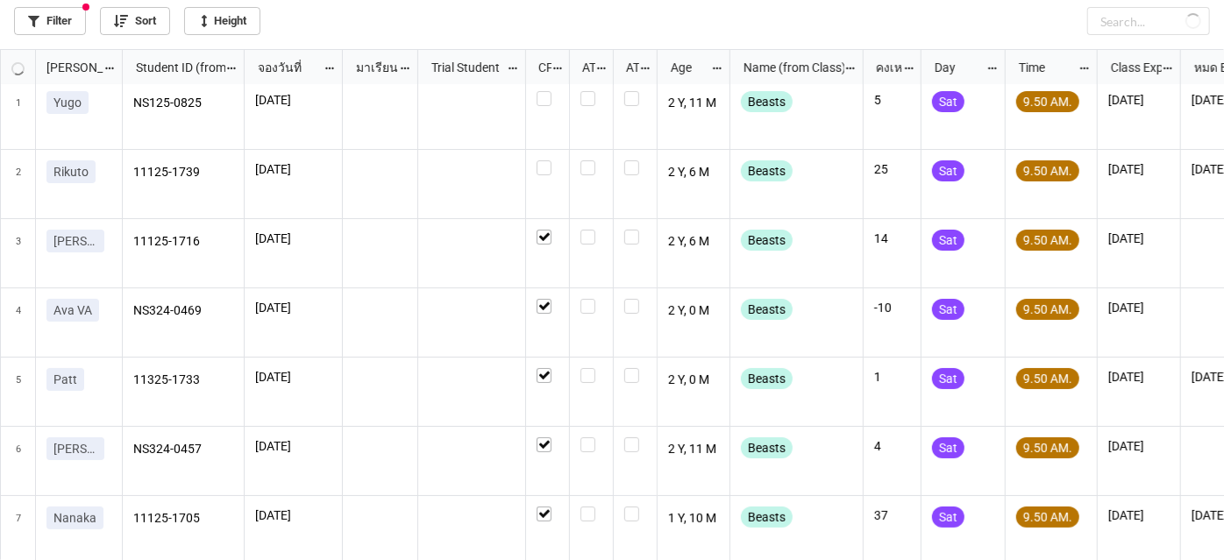
scroll to position [0, 0]
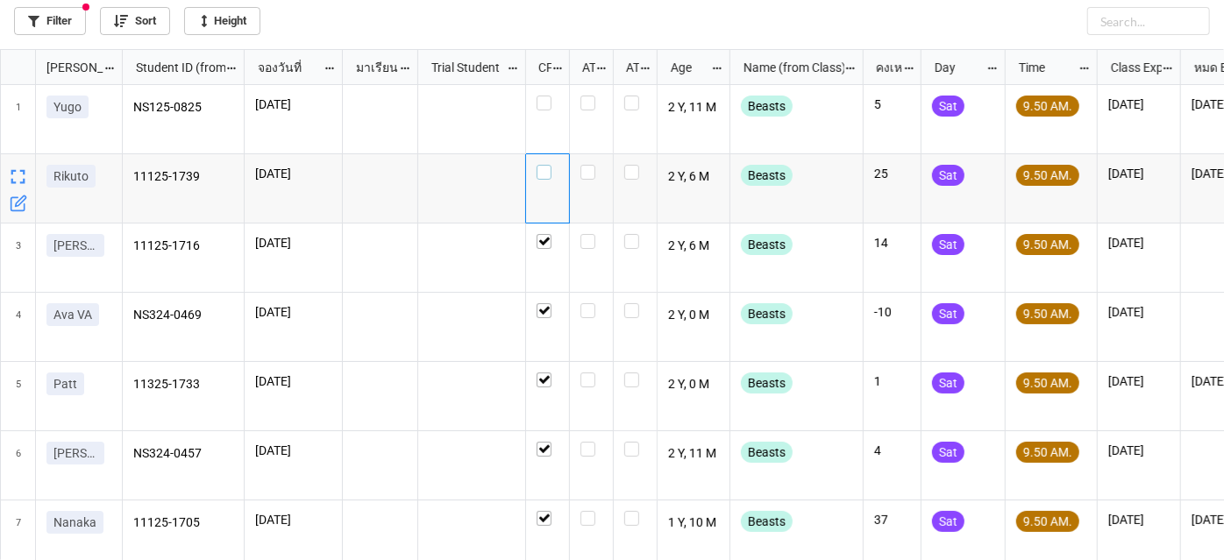
click at [541, 165] on label "grid" at bounding box center [548, 165] width 22 height 0
click at [537, 91] on div "grid" at bounding box center [548, 119] width 44 height 69
click at [540, 96] on label "grid" at bounding box center [548, 96] width 22 height 0
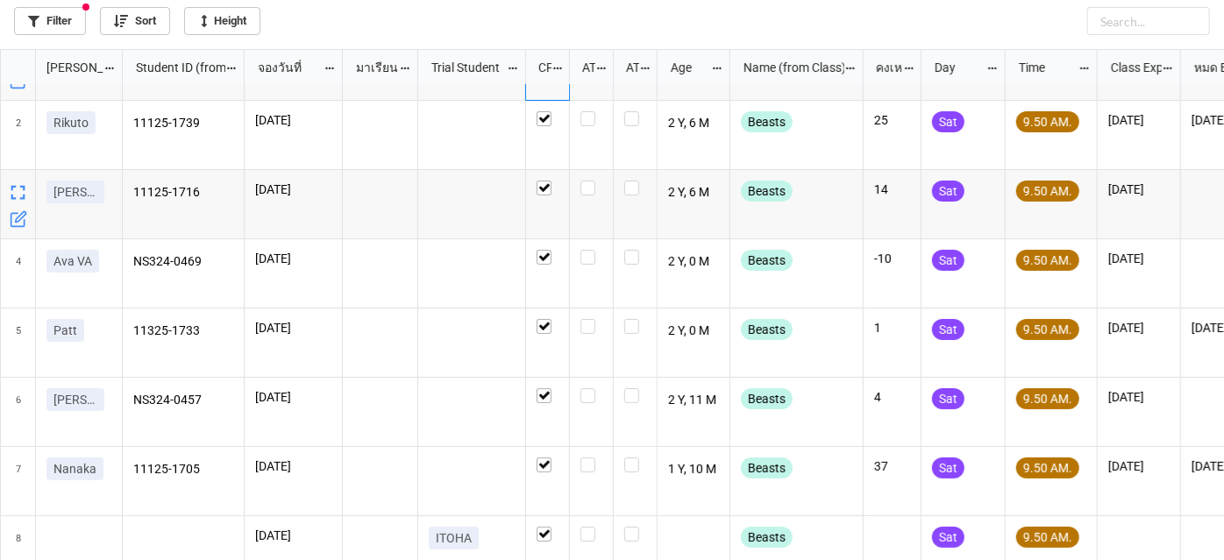
scroll to position [85, 0]
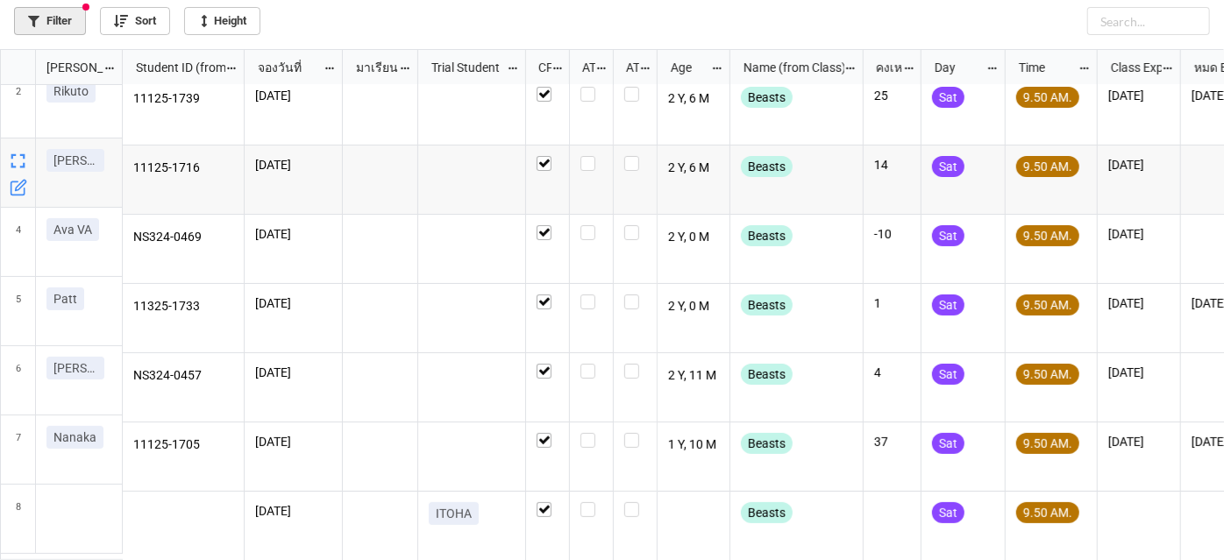
click at [78, 24] on link "Filter" at bounding box center [50, 21] width 72 height 28
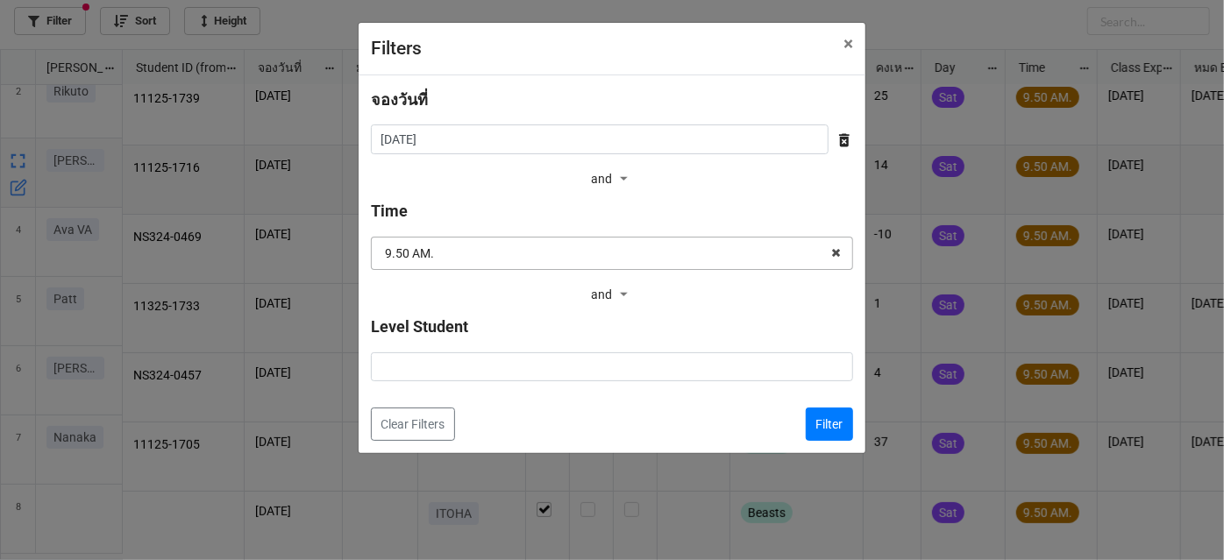
click at [554, 260] on input "text" at bounding box center [613, 254] width 481 height 32
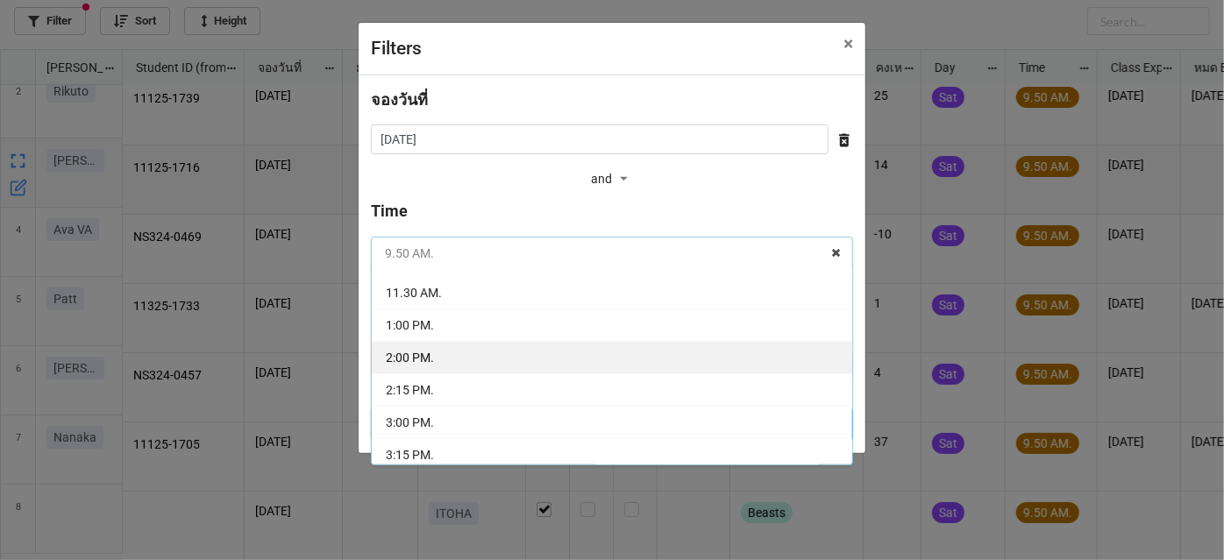
scroll to position [159, 0]
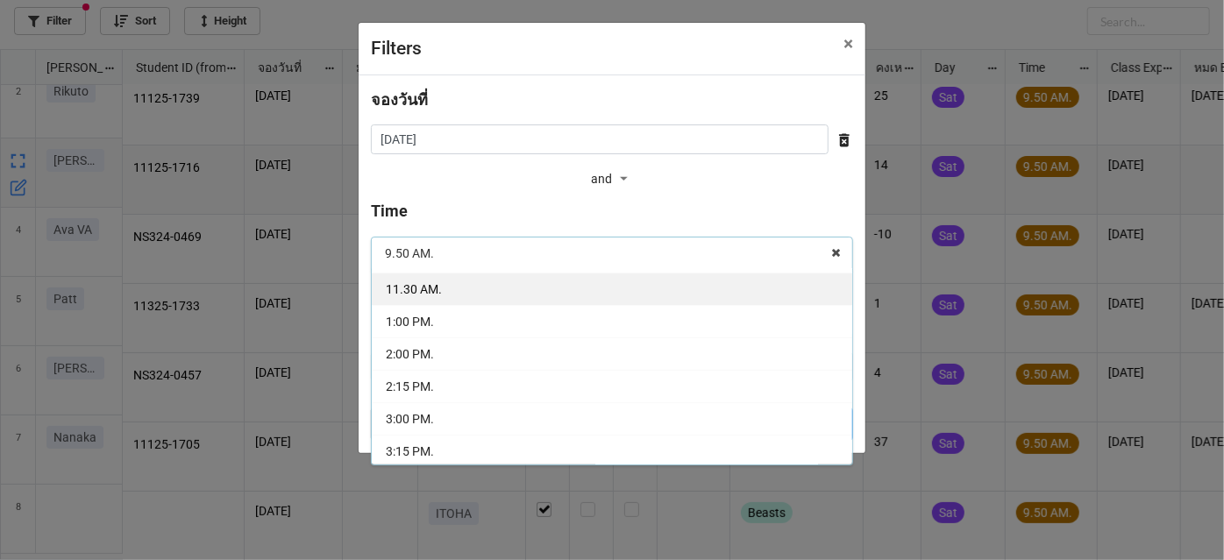
click at [541, 291] on div "11.30 AM." at bounding box center [612, 289] width 481 height 32
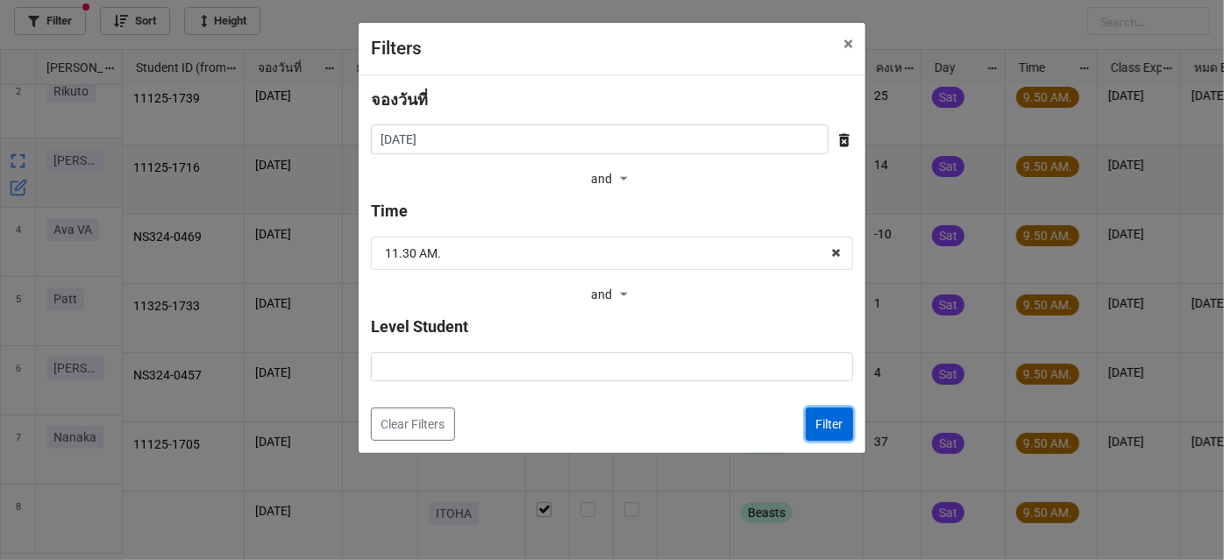
click at [821, 424] on button "Filter" at bounding box center [829, 424] width 47 height 33
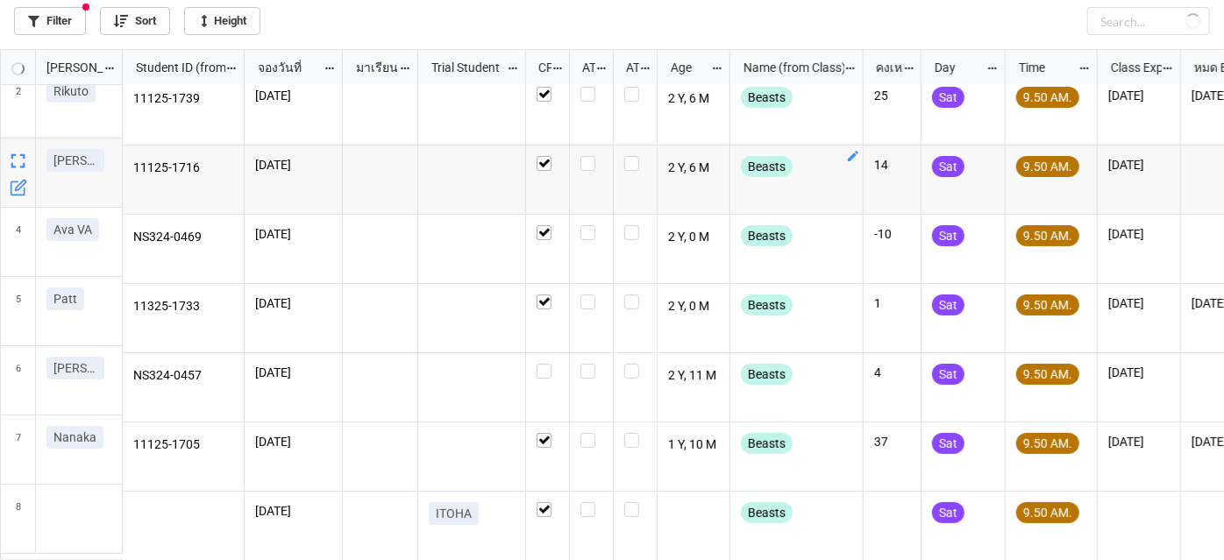
checkbox input "false"
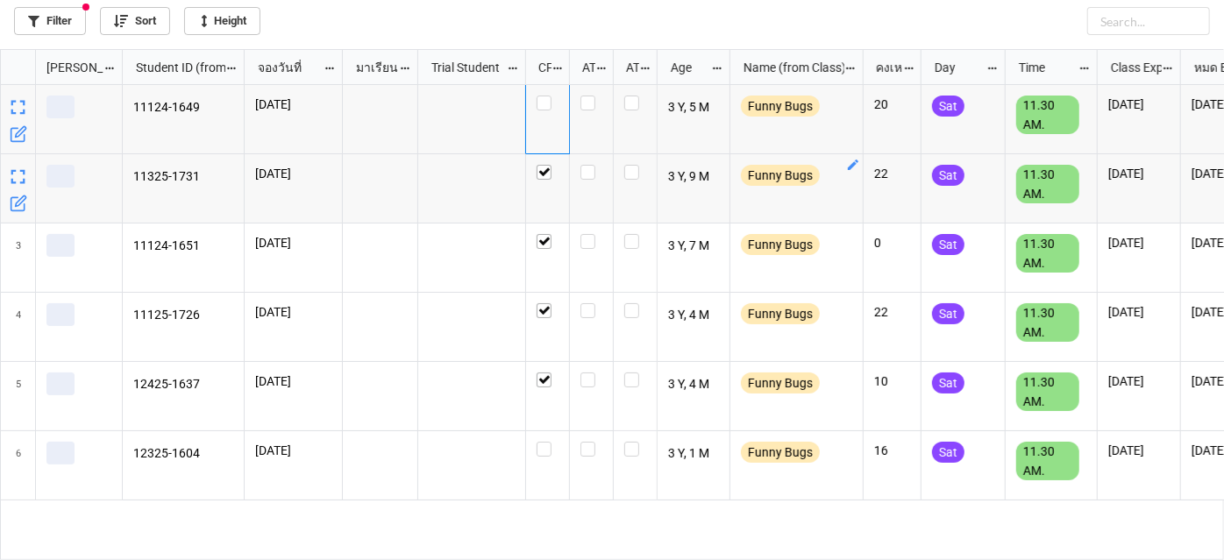
scroll to position [0, 0]
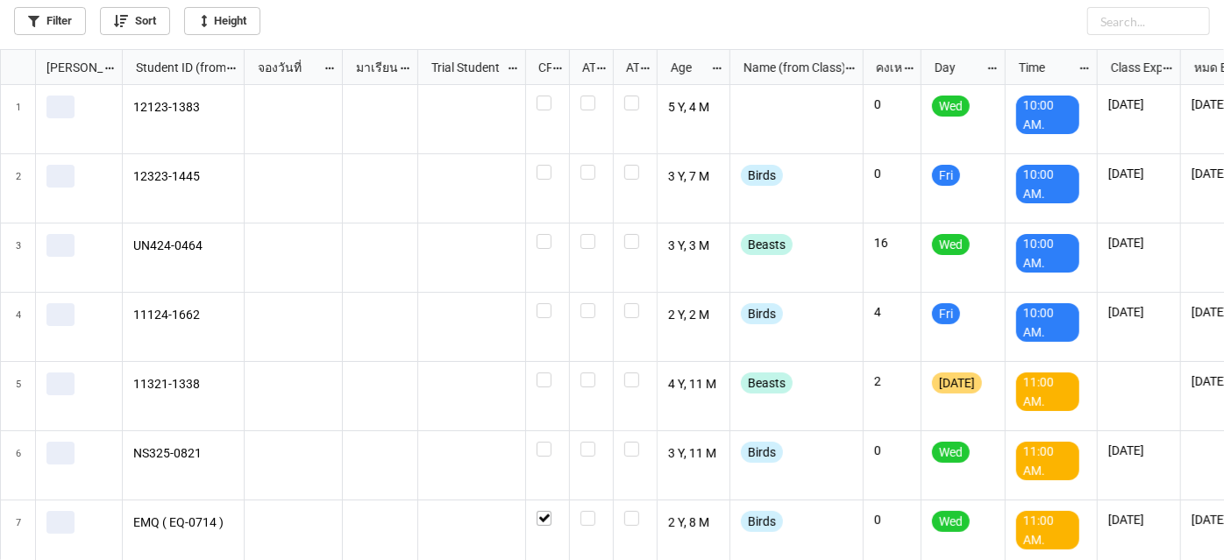
scroll to position [502, 1215]
click at [61, 29] on link "Filter" at bounding box center [50, 21] width 72 height 28
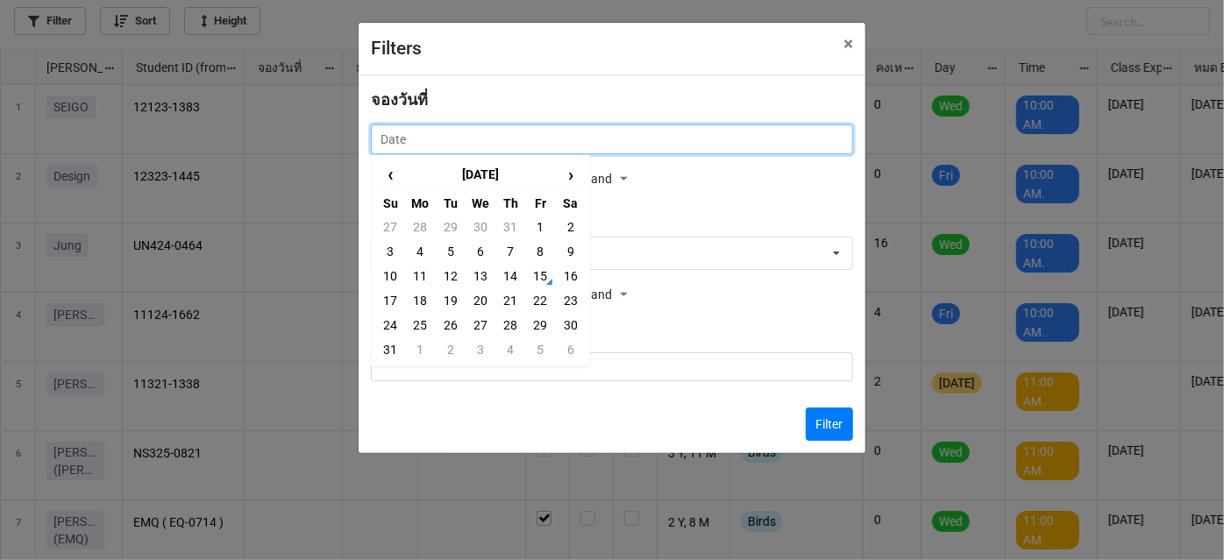
click at [788, 139] on input "text" at bounding box center [612, 140] width 482 height 30
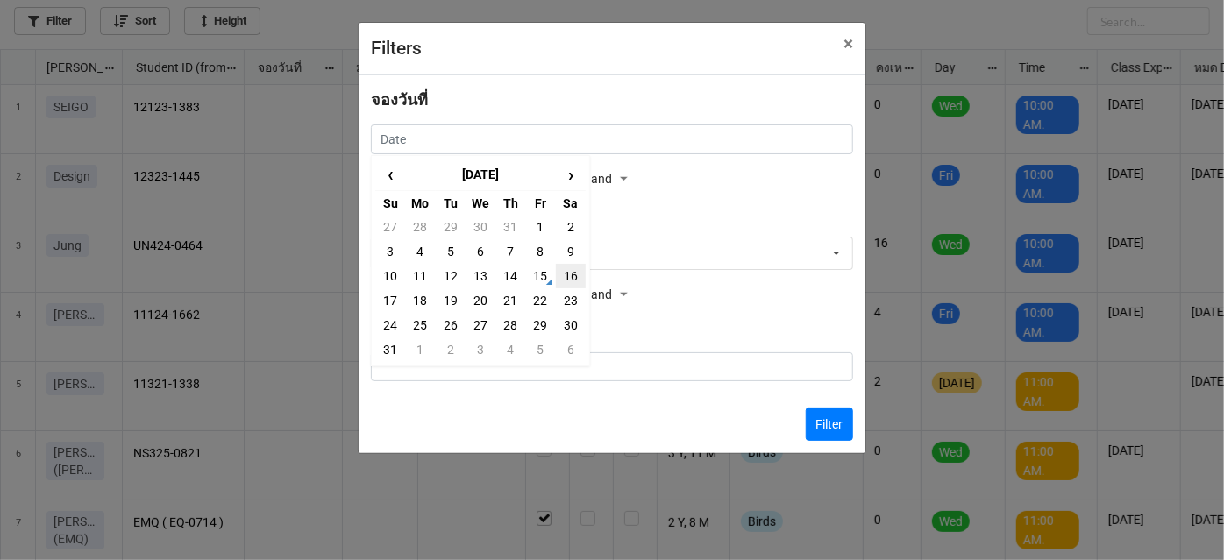
click at [572, 267] on td "16" at bounding box center [571, 276] width 30 height 25
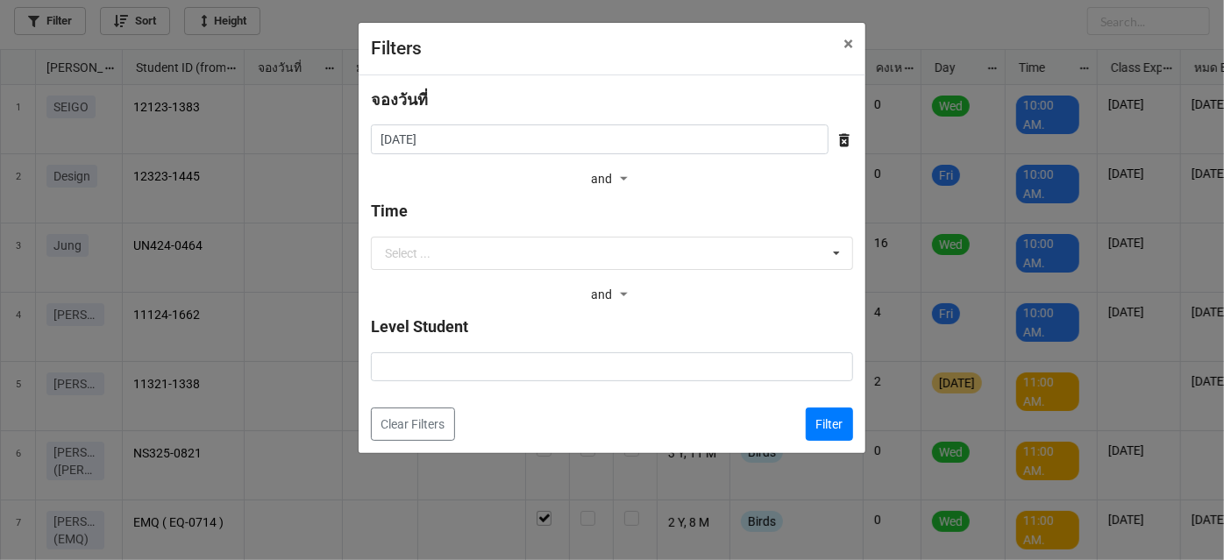
type input "[DATE]"
click at [835, 413] on button "Filter" at bounding box center [829, 424] width 47 height 33
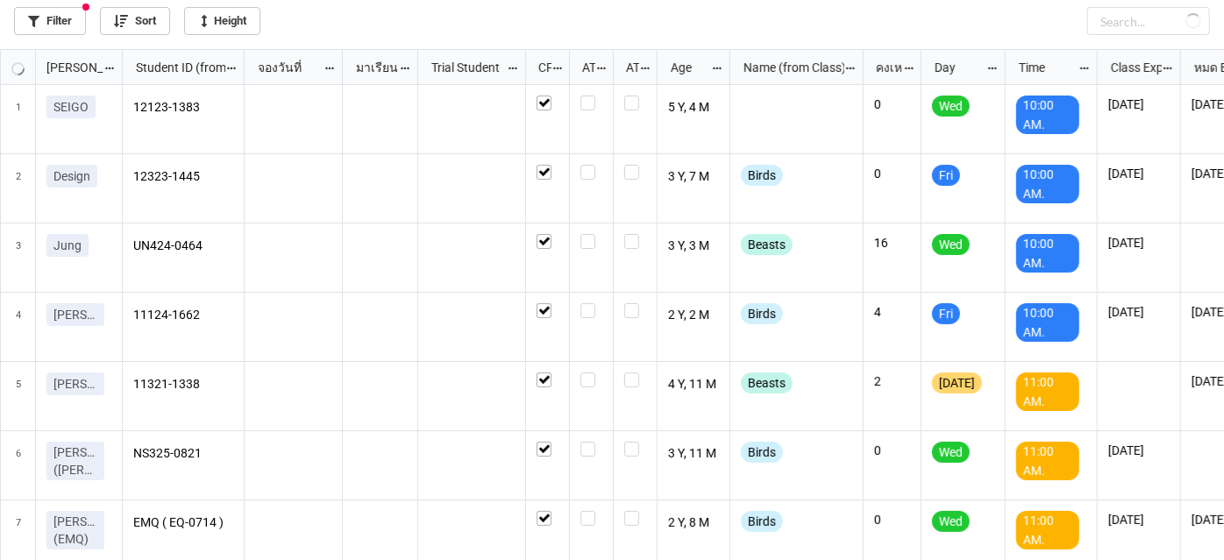
checkbox input "true"
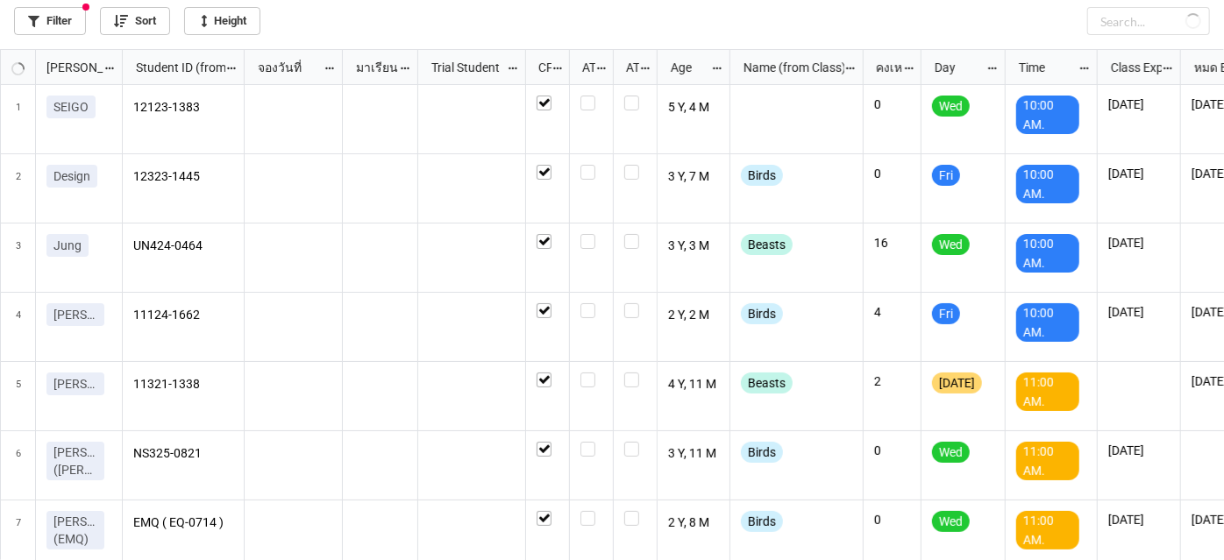
checkbox input "true"
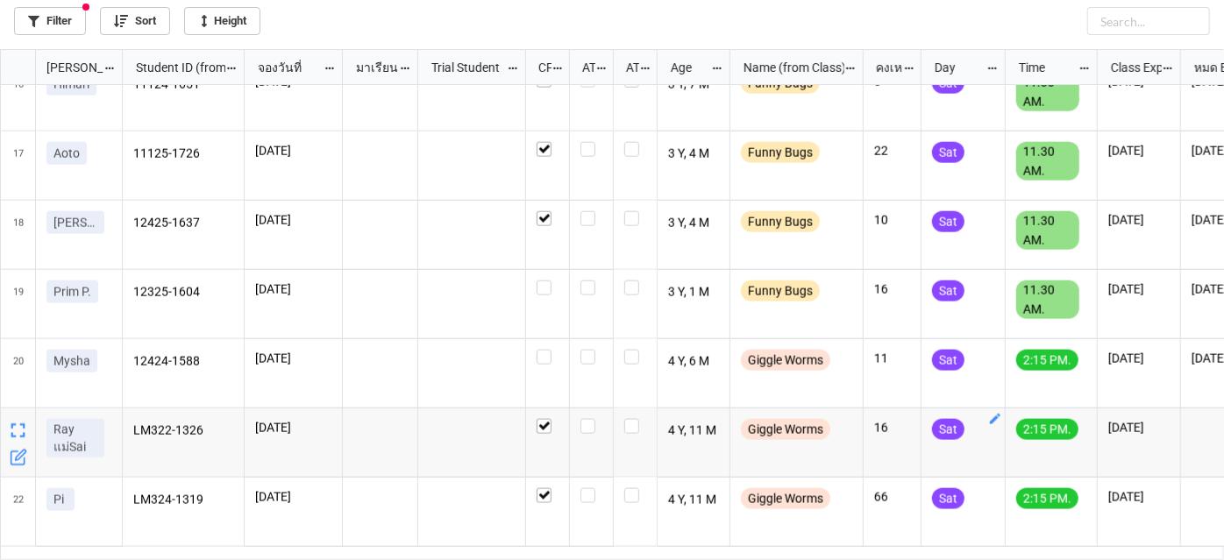
scroll to position [0, 0]
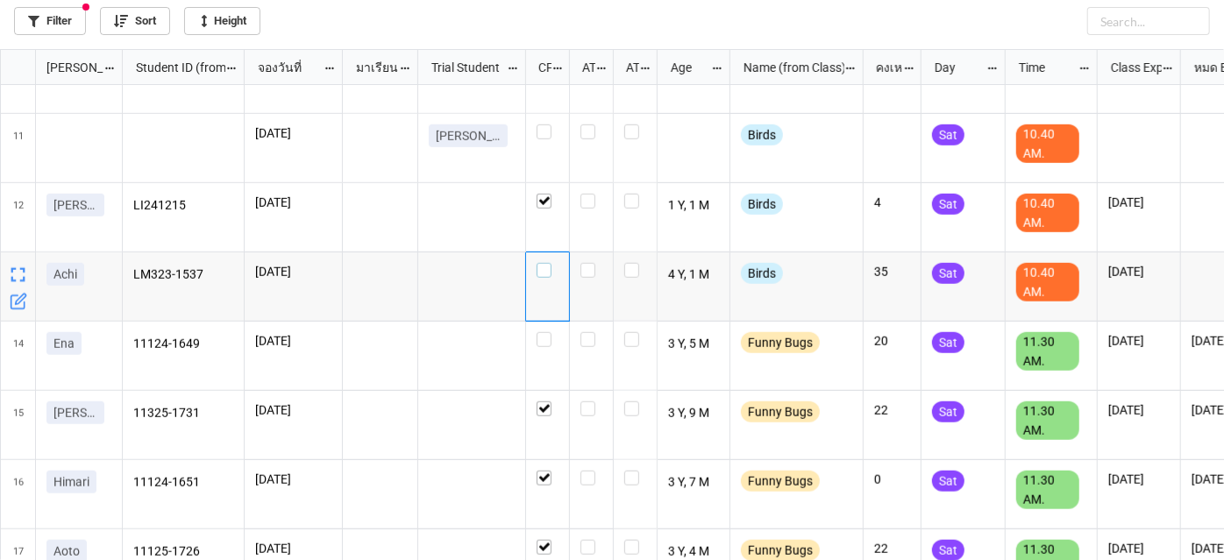
click at [540, 263] on label "grid" at bounding box center [548, 263] width 22 height 0
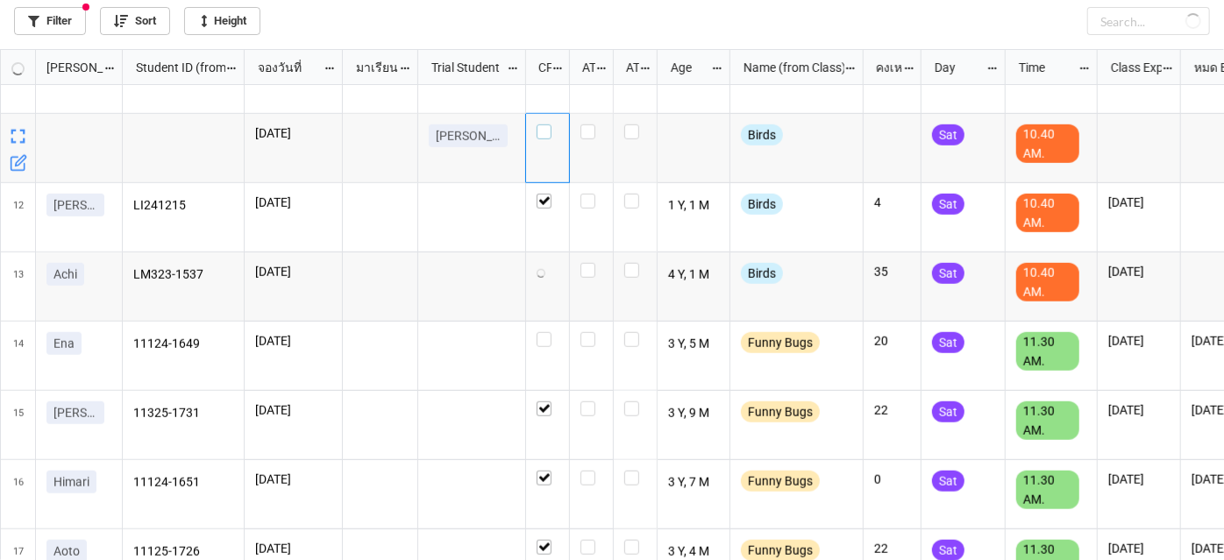
click at [545, 125] on label "grid" at bounding box center [548, 125] width 22 height 0
